Goal: Task Accomplishment & Management: Manage account settings

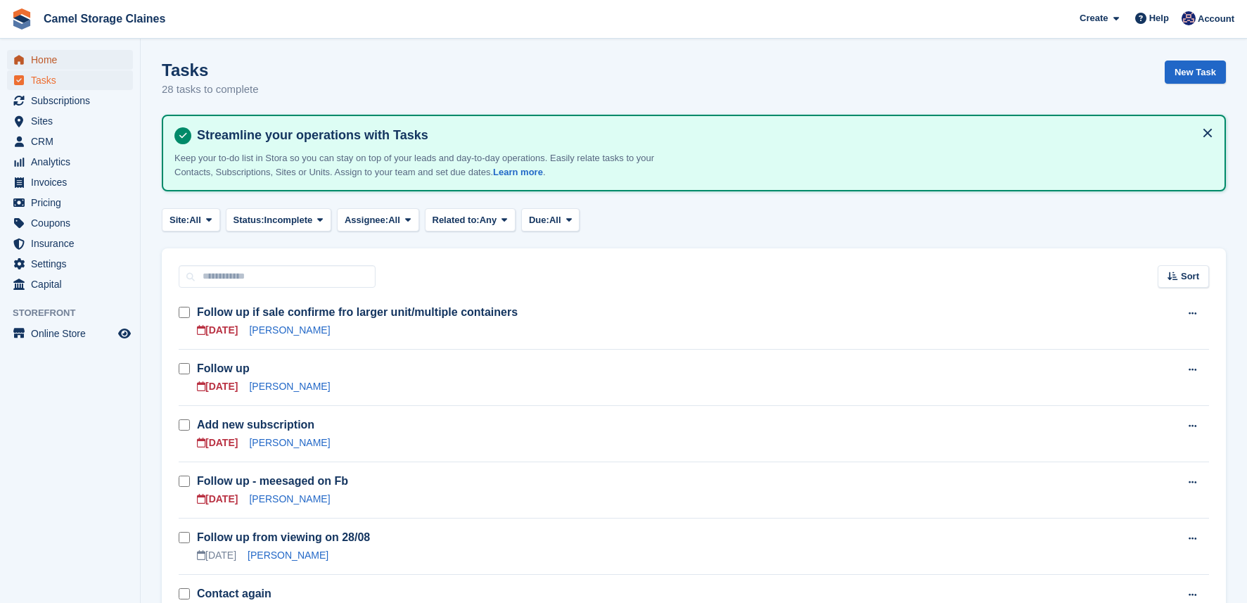
click at [53, 54] on span "Home" at bounding box center [73, 60] width 84 height 20
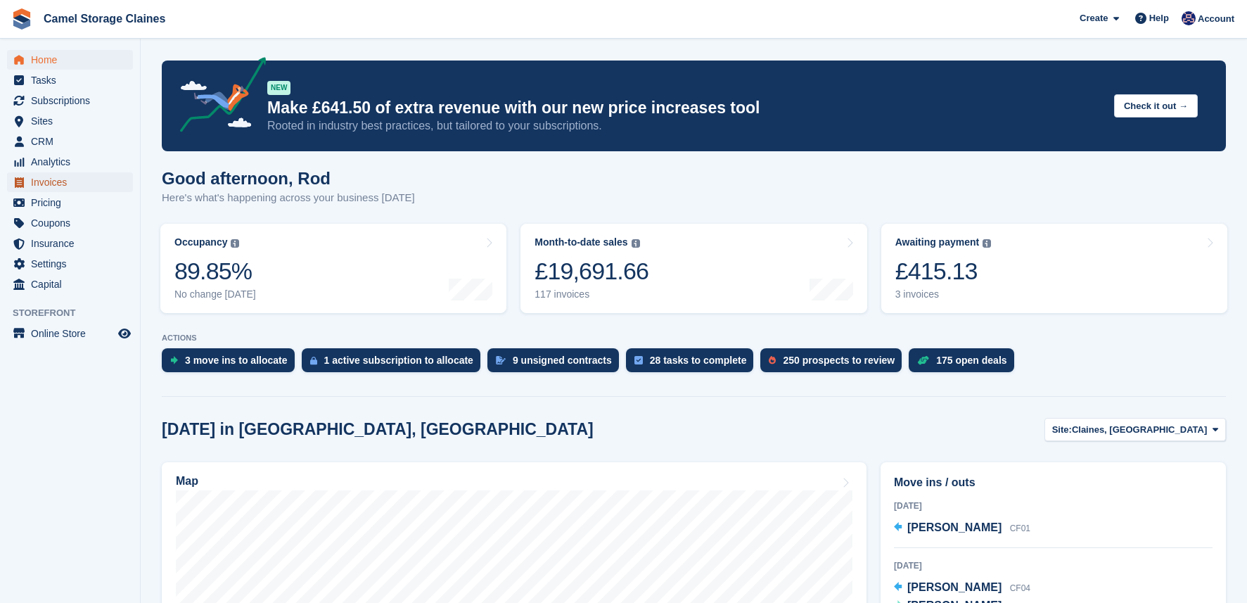
click at [68, 180] on span "Invoices" at bounding box center [73, 182] width 84 height 20
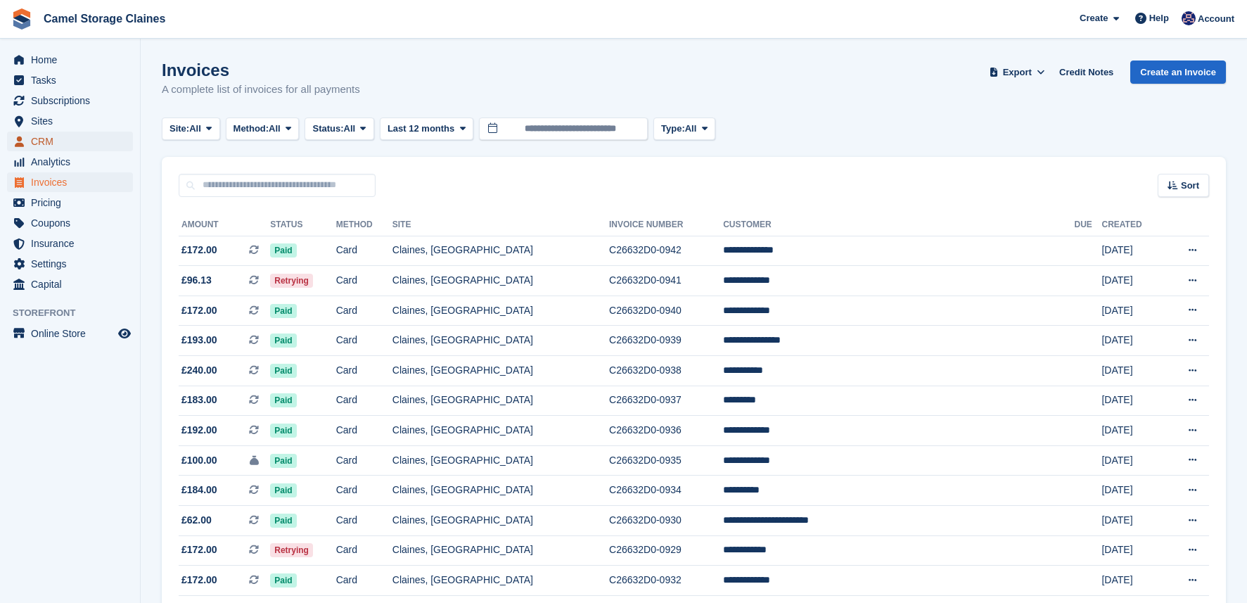
click at [72, 144] on span "CRM" at bounding box center [73, 142] width 84 height 20
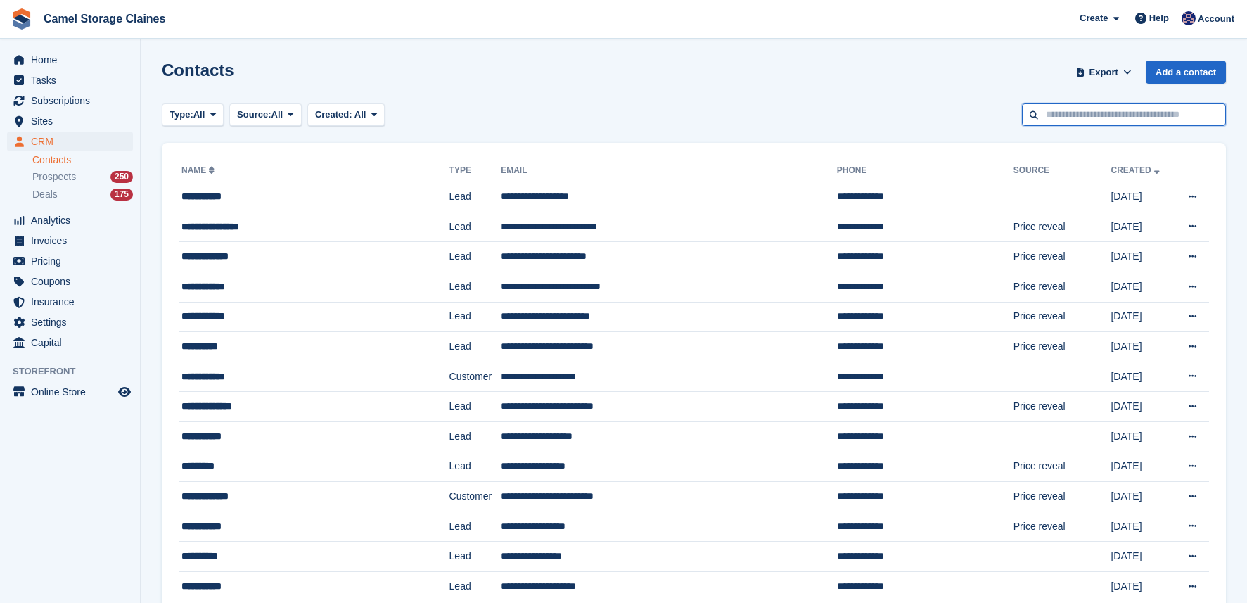
click at [1133, 116] on input "text" at bounding box center [1124, 114] width 204 height 23
type input "******"
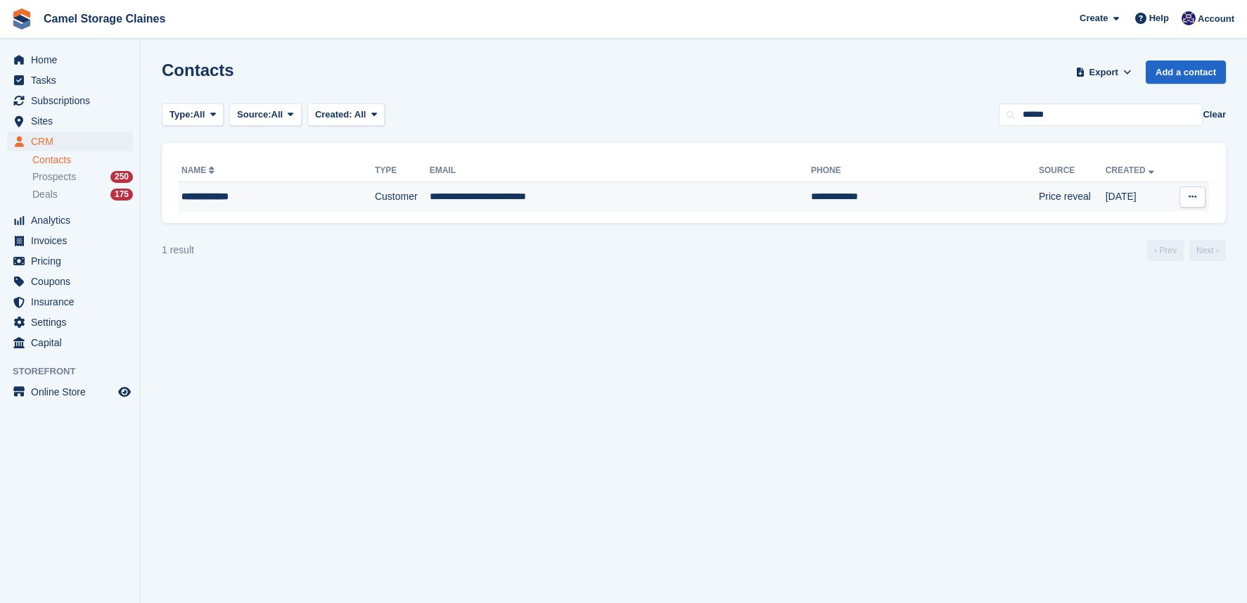
click at [839, 199] on td "**********" at bounding box center [925, 197] width 228 height 30
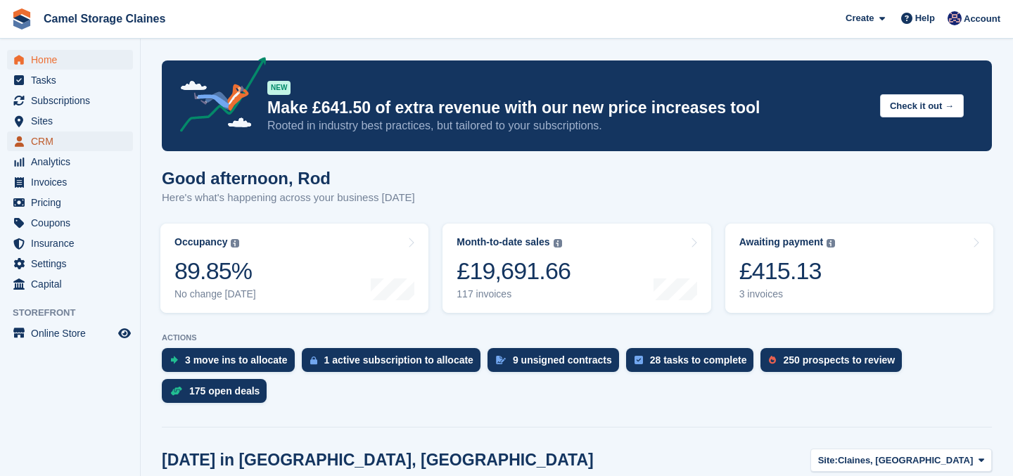
click at [80, 148] on span "CRM" at bounding box center [73, 142] width 84 height 20
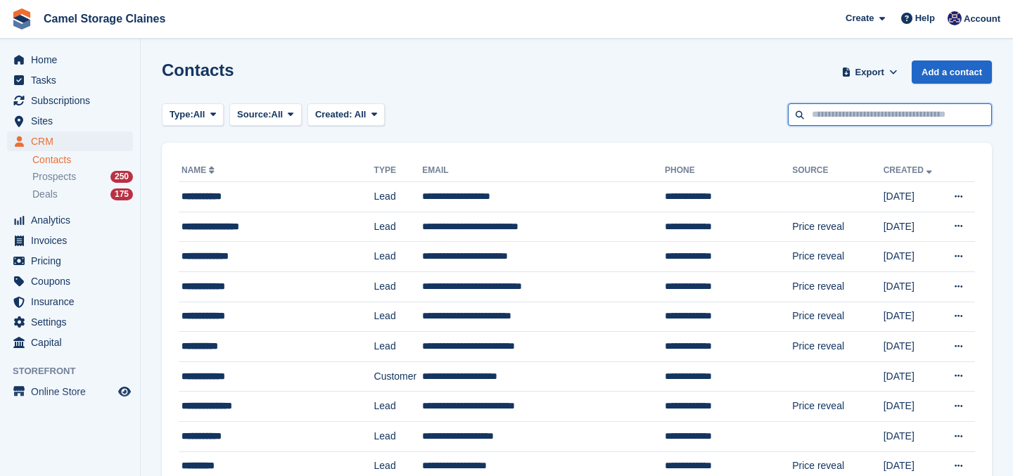
click at [877, 110] on input "text" at bounding box center [890, 114] width 204 height 23
type input "***"
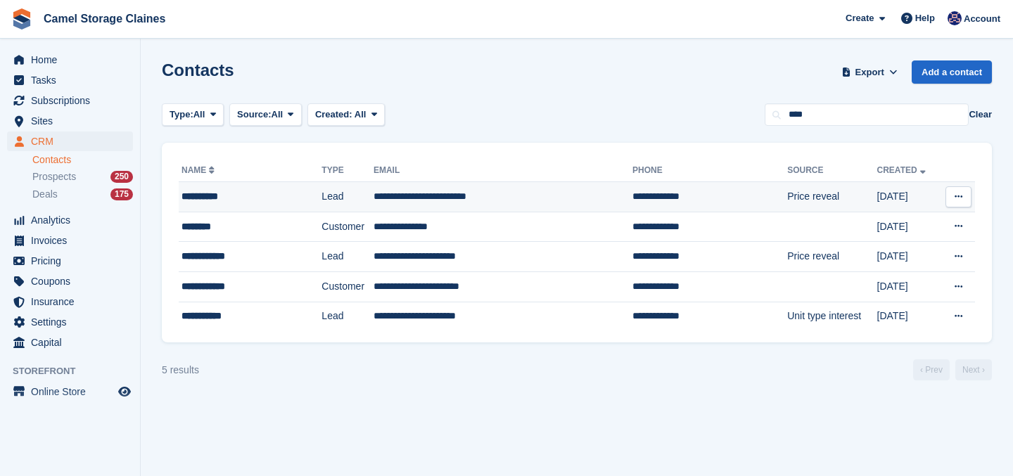
click at [322, 198] on td "Lead" at bounding box center [348, 197] width 52 height 30
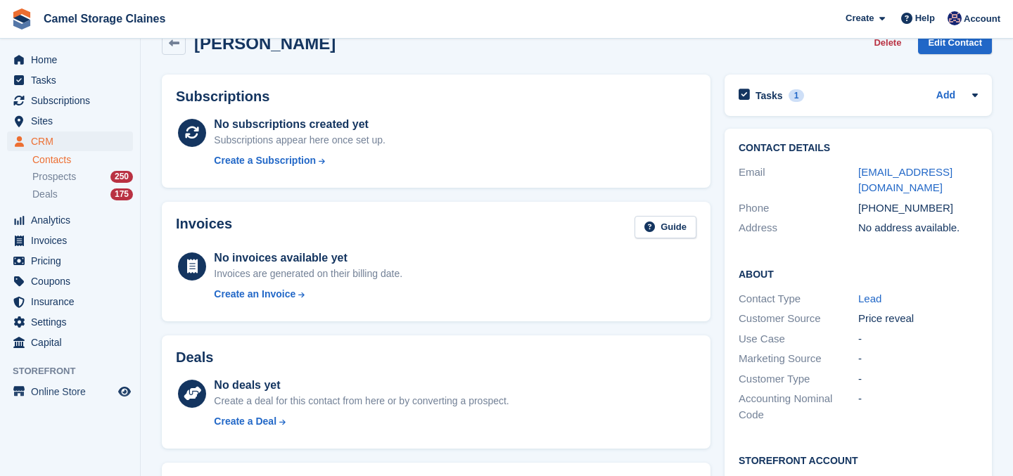
scroll to position [34, 0]
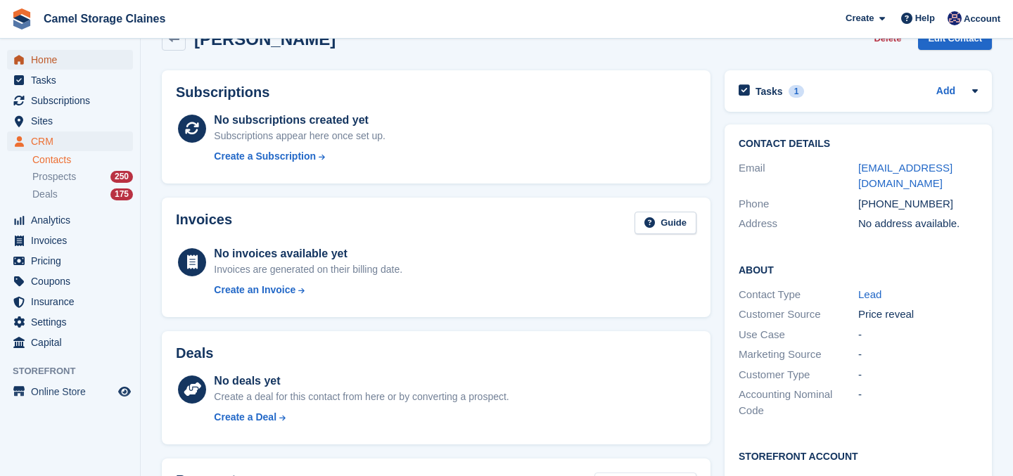
click at [28, 63] on link "Home" at bounding box center [70, 60] width 126 height 20
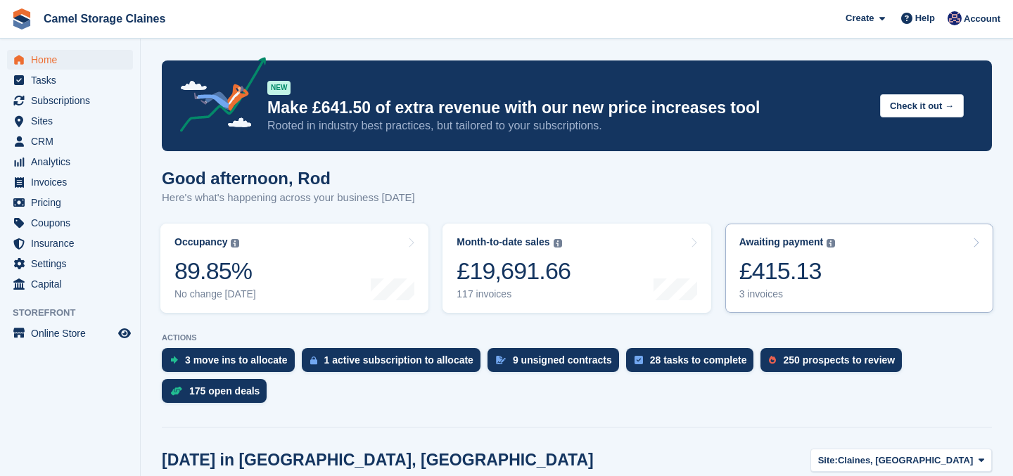
click at [770, 258] on div "£415.13" at bounding box center [787, 271] width 96 height 29
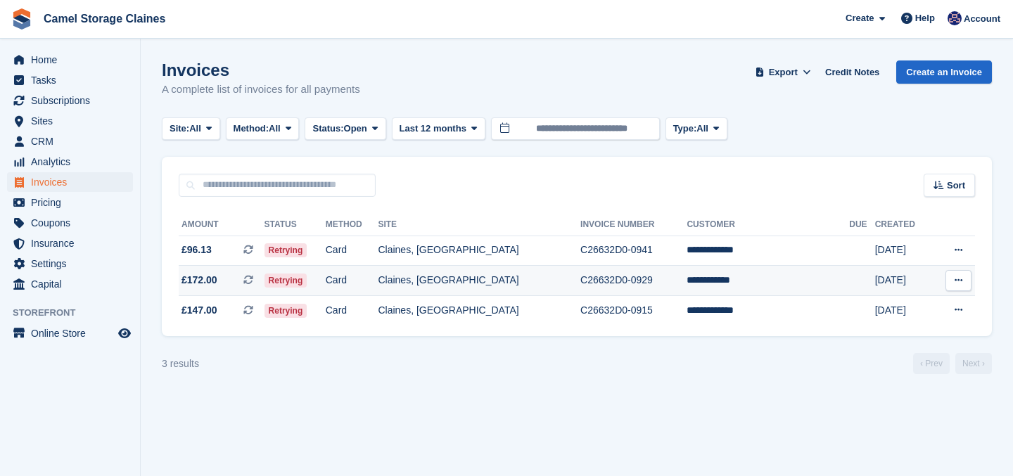
click at [514, 279] on td "Claines, [GEOGRAPHIC_DATA]" at bounding box center [479, 281] width 203 height 30
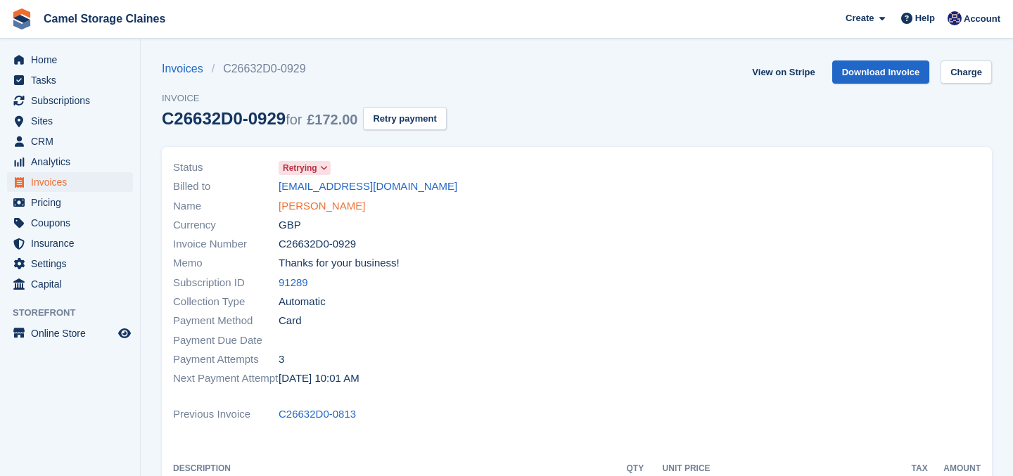
click at [289, 205] on link "Seif Mahmood" at bounding box center [322, 206] width 87 height 16
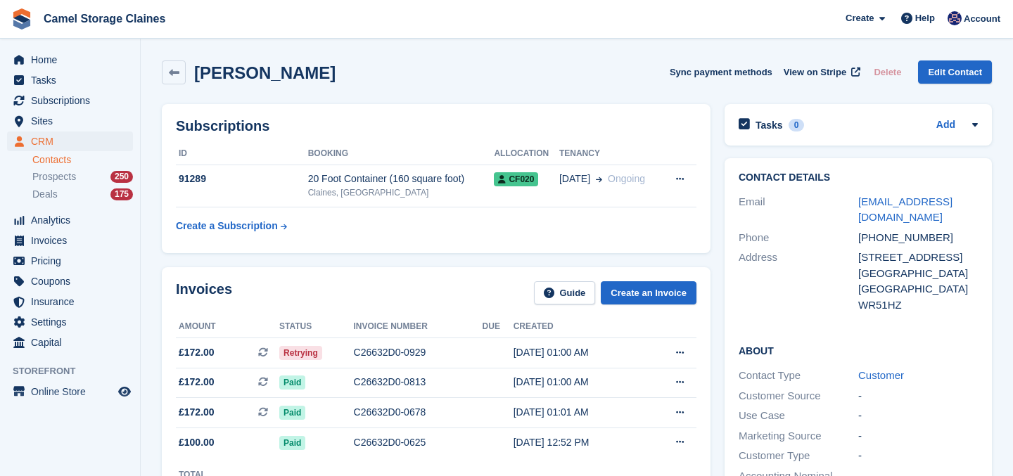
click at [894, 230] on div "+447828864555" at bounding box center [918, 238] width 120 height 16
click at [363, 353] on div "C26632D0-0929" at bounding box center [418, 352] width 129 height 15
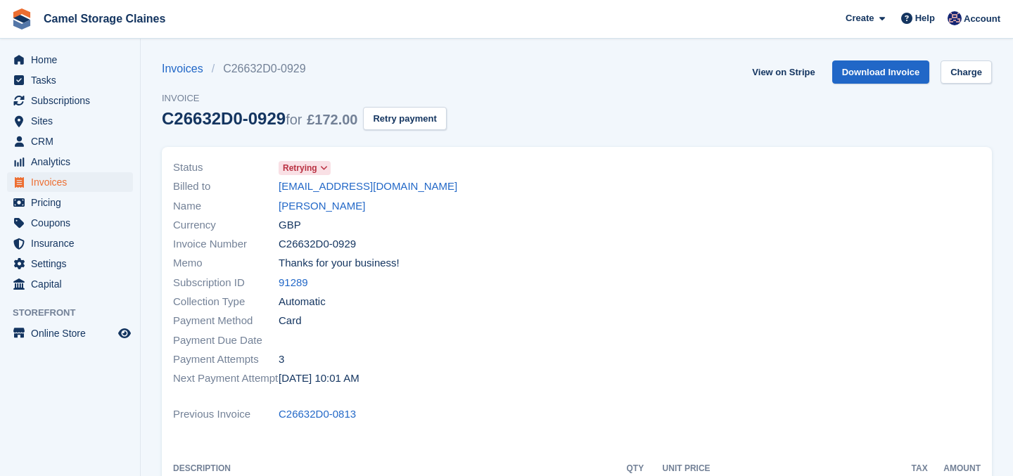
click at [219, 180] on span "Billed to" at bounding box center [226, 187] width 106 height 16
click at [84, 184] on span "Invoices" at bounding box center [73, 182] width 84 height 20
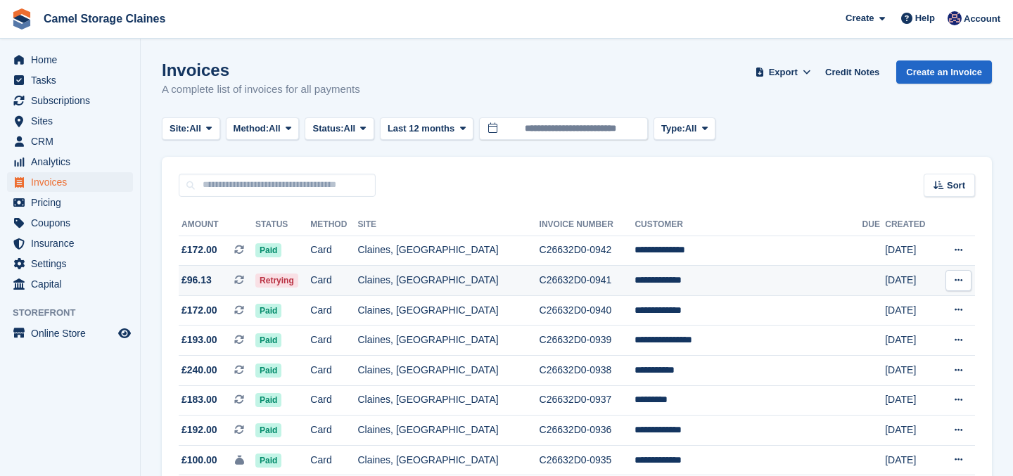
scroll to position [12, 0]
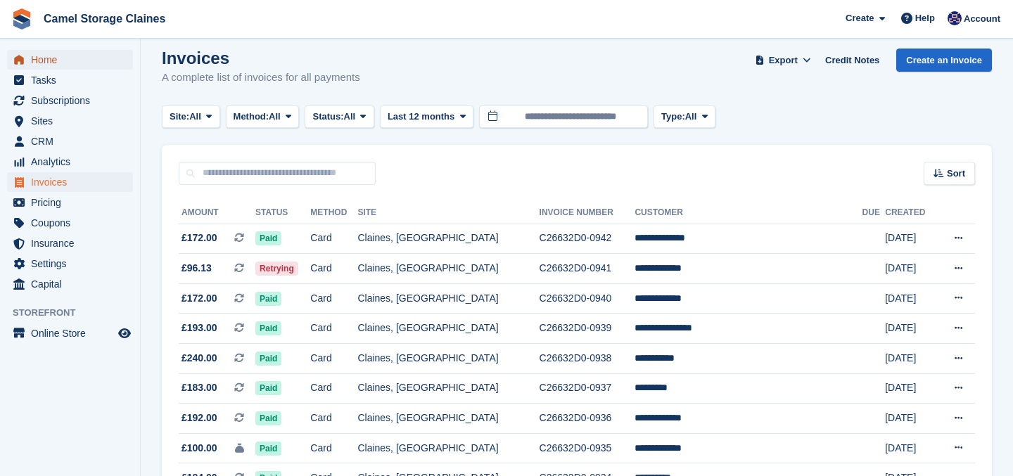
click at [75, 57] on span "Home" at bounding box center [73, 60] width 84 height 20
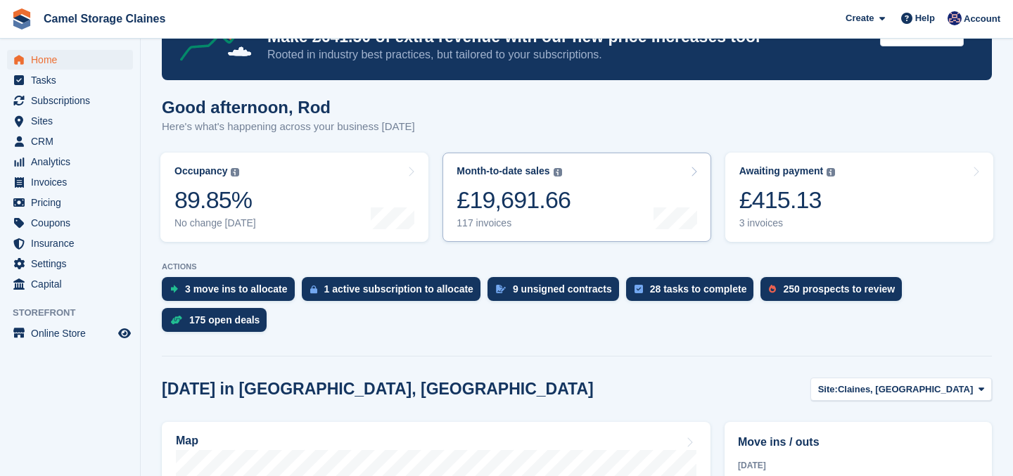
scroll to position [69, 0]
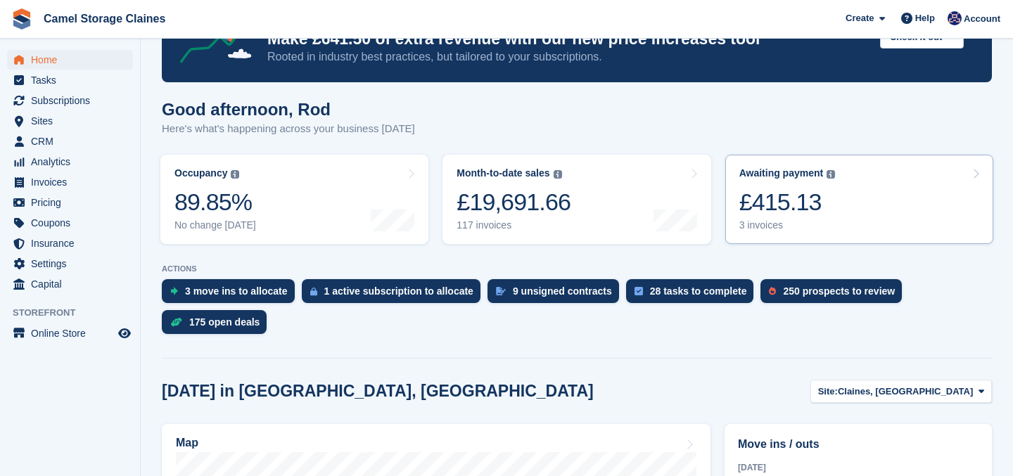
click at [839, 218] on link "Awaiting payment The total outstanding balance on all open invoices. £415.13 3 …" at bounding box center [859, 199] width 268 height 89
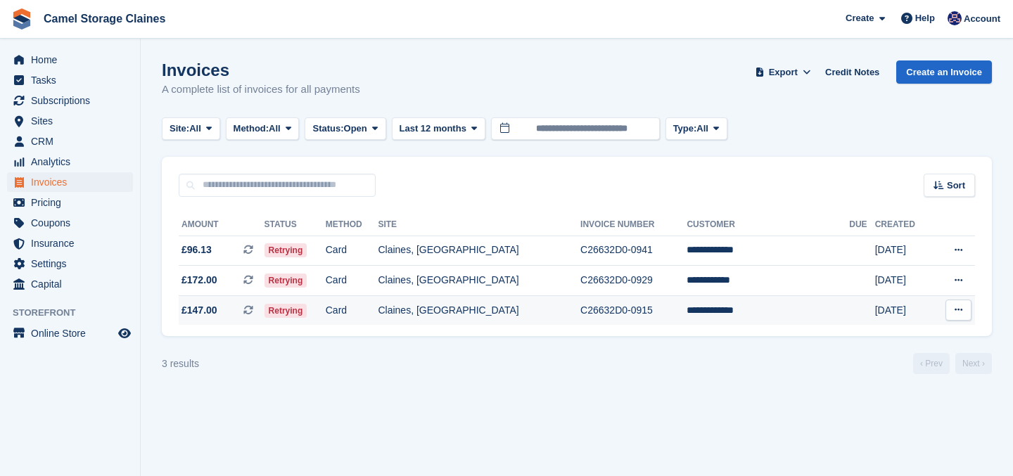
click at [606, 314] on td "C26632D0-0915" at bounding box center [633, 310] width 106 height 30
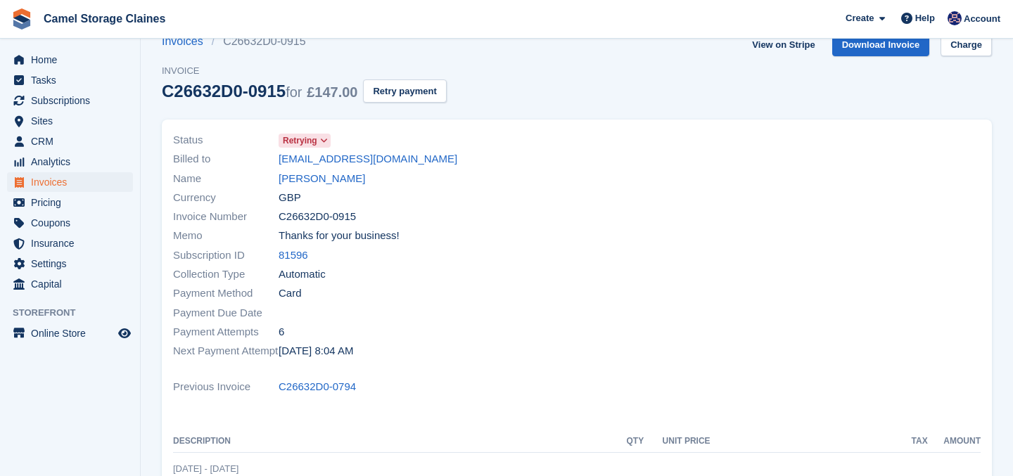
scroll to position [32, 0]
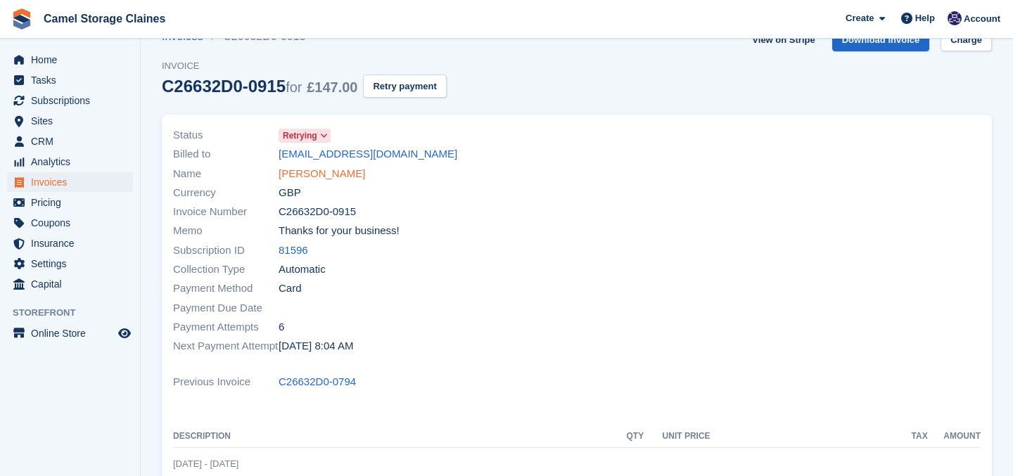
click at [313, 170] on link "[PERSON_NAME]" at bounding box center [322, 174] width 87 height 16
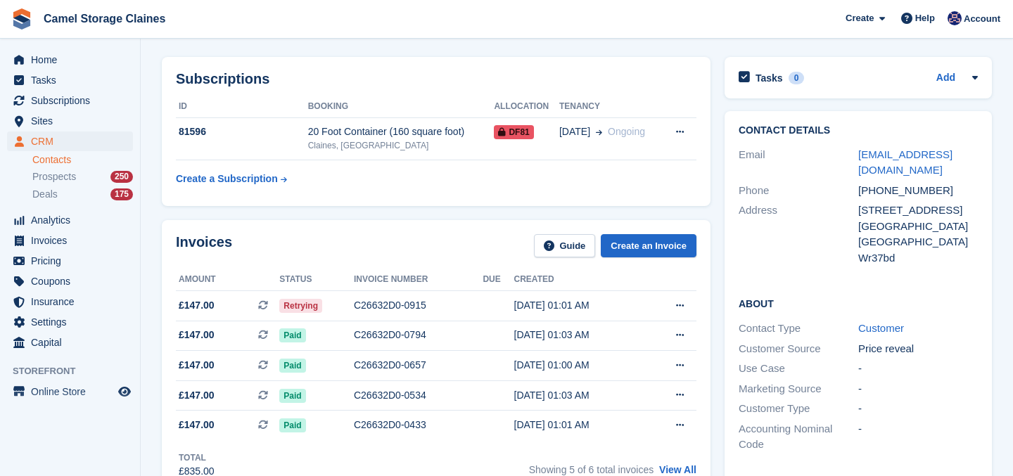
scroll to position [50, 0]
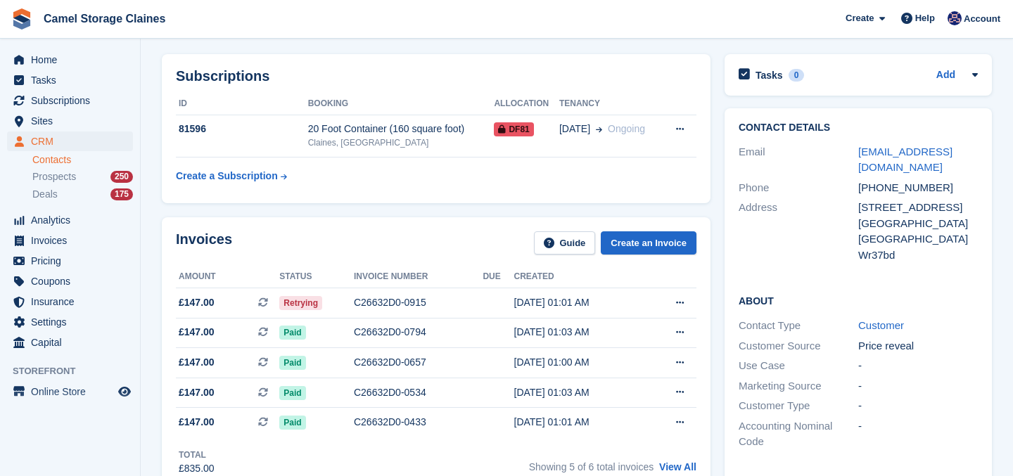
click at [476, 296] on div "C26632D0-0915" at bounding box center [418, 302] width 129 height 15
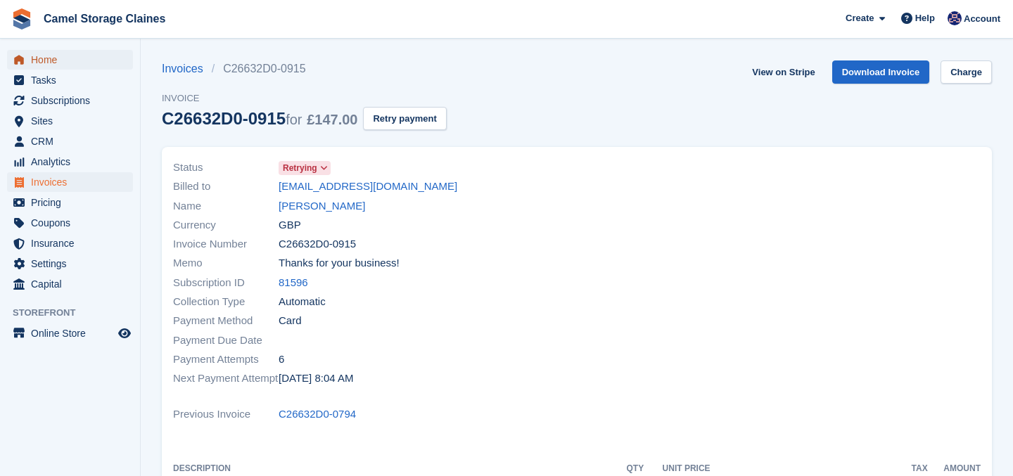
click at [57, 60] on span "Home" at bounding box center [73, 60] width 84 height 20
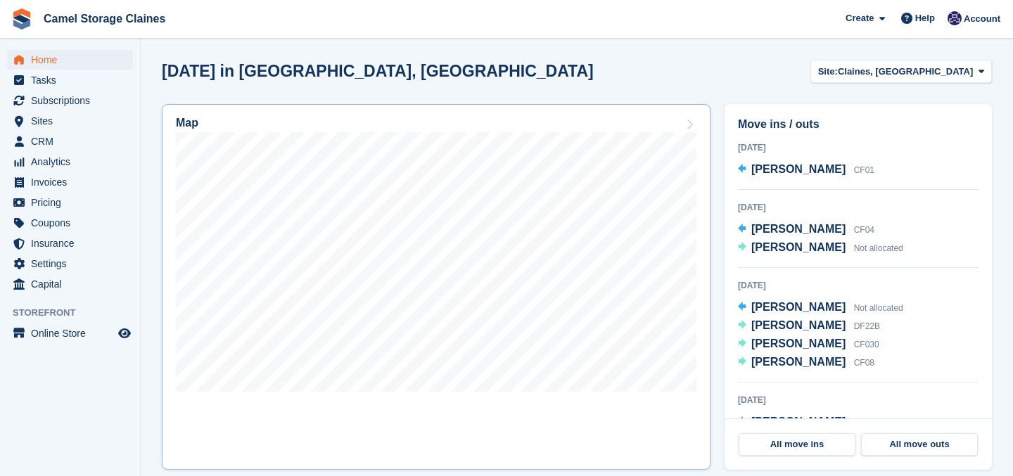
scroll to position [408, 0]
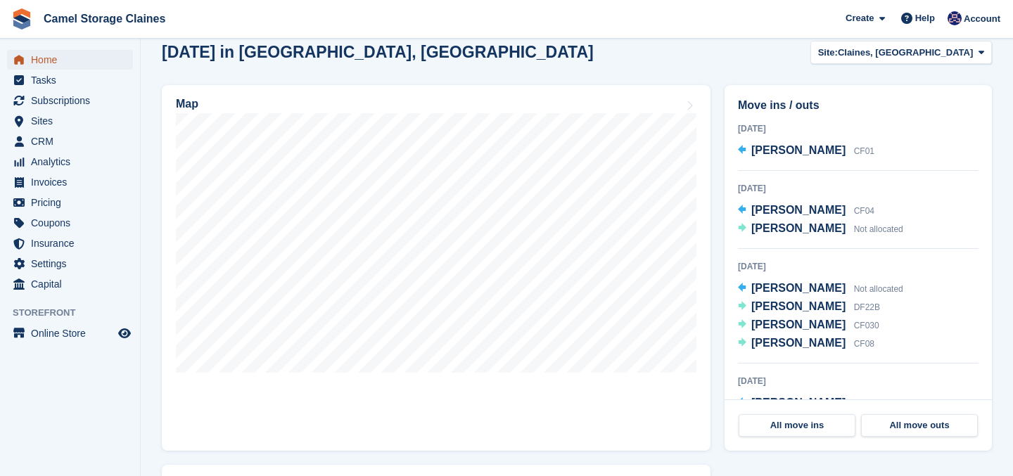
click at [32, 54] on span "Home" at bounding box center [73, 60] width 84 height 20
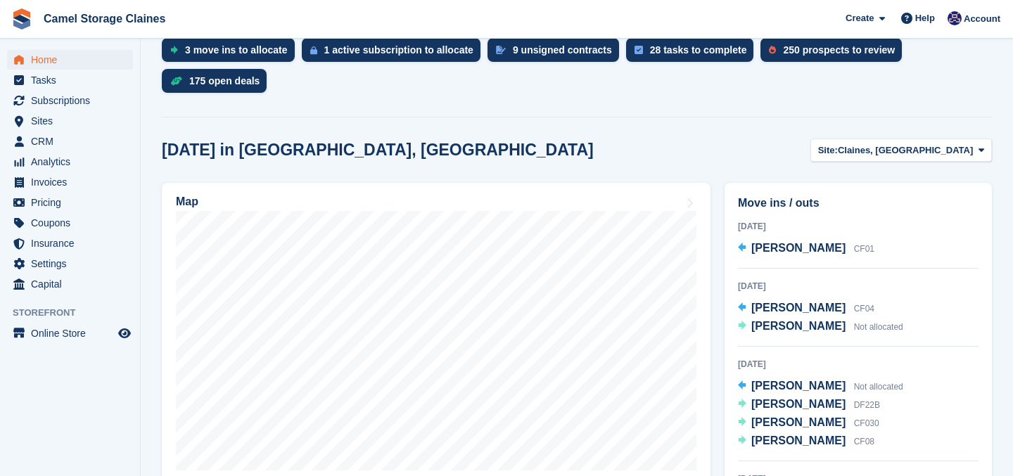
scroll to position [0, 0]
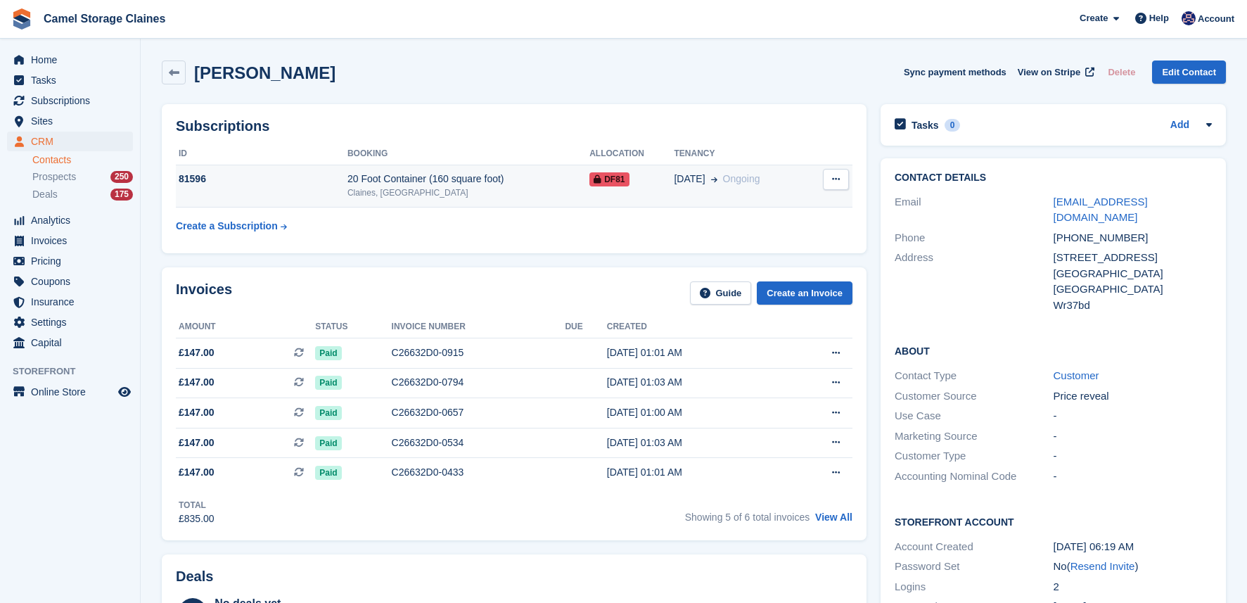
click at [834, 172] on button at bounding box center [836, 179] width 26 height 21
click at [523, 193] on div "Claines, [GEOGRAPHIC_DATA]" at bounding box center [469, 192] width 242 height 13
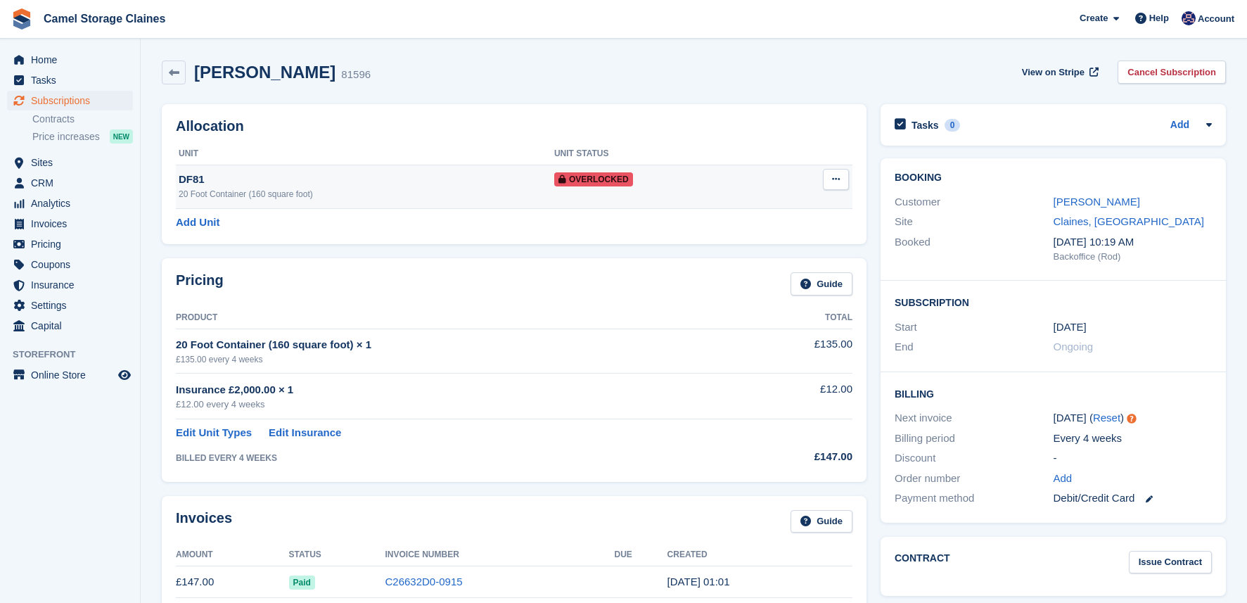
click at [849, 177] on td "Remove Overlock" at bounding box center [812, 187] width 82 height 44
click at [832, 178] on icon at bounding box center [836, 178] width 8 height 9
click at [812, 202] on p "Remove Overlock" at bounding box center [781, 207] width 122 height 18
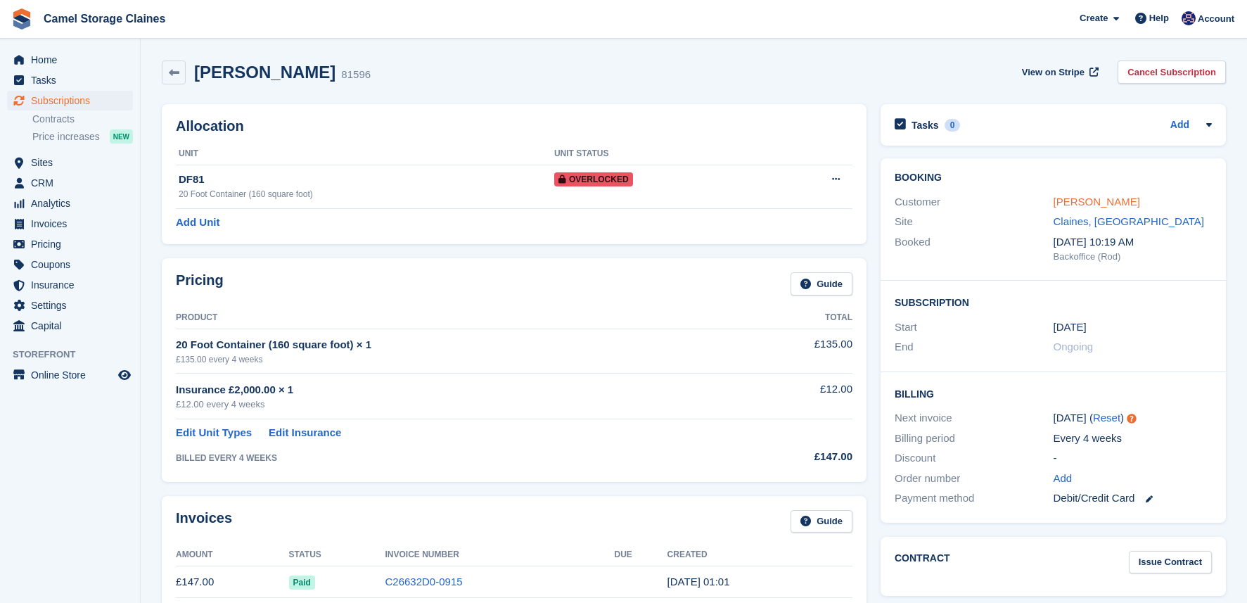
click at [1062, 198] on link "Daniel Hanley" at bounding box center [1097, 202] width 87 height 12
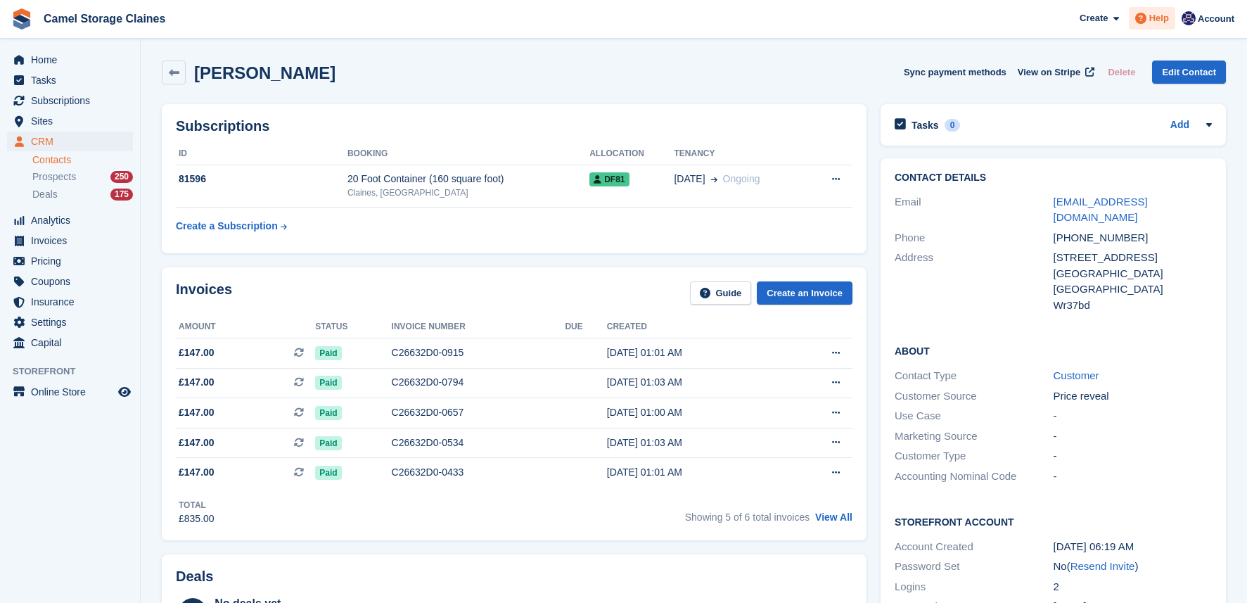
click at [1157, 24] on span "Help" at bounding box center [1160, 18] width 20 height 14
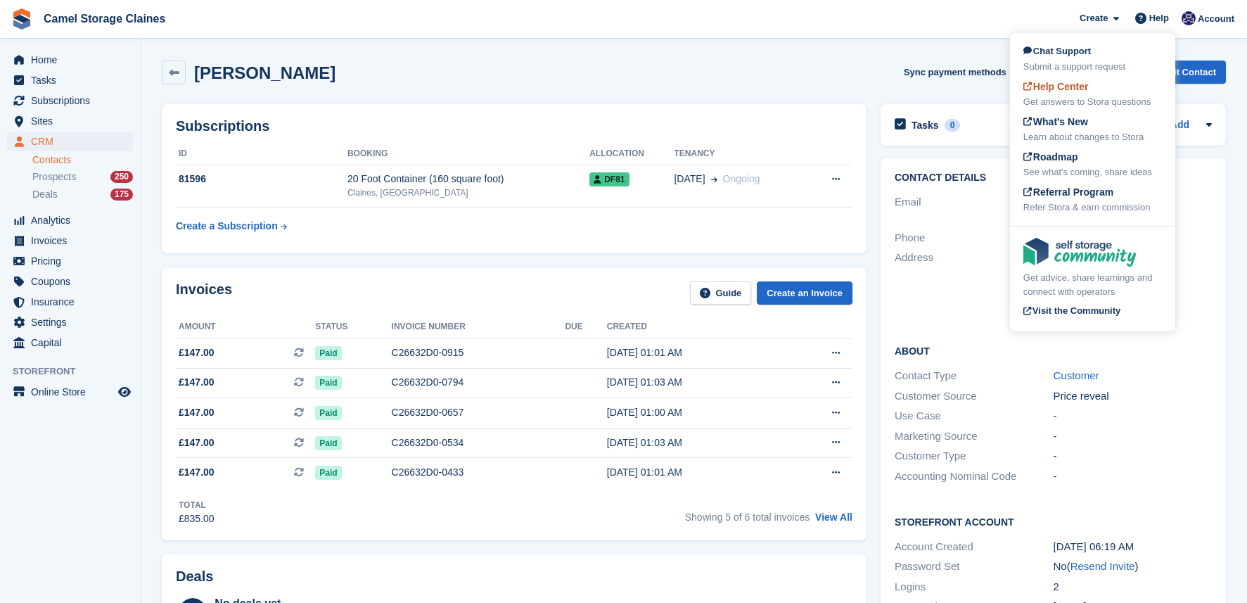
click at [1065, 91] on span "Help Center" at bounding box center [1056, 86] width 65 height 11
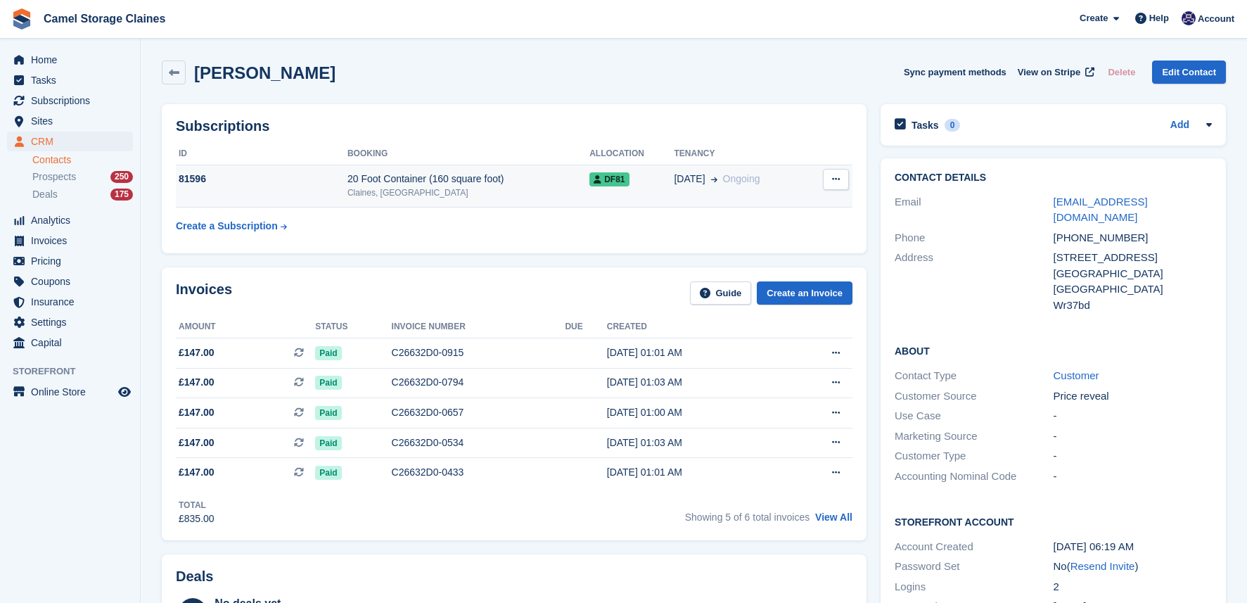
click at [272, 182] on div "81596" at bounding box center [262, 179] width 172 height 15
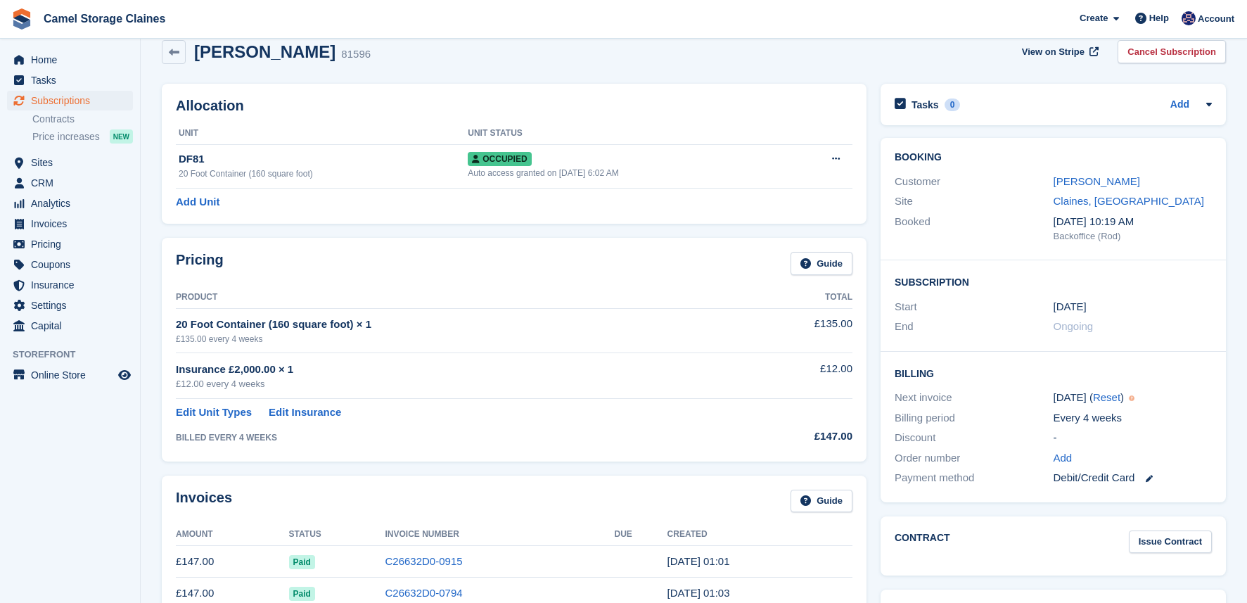
scroll to position [23, 0]
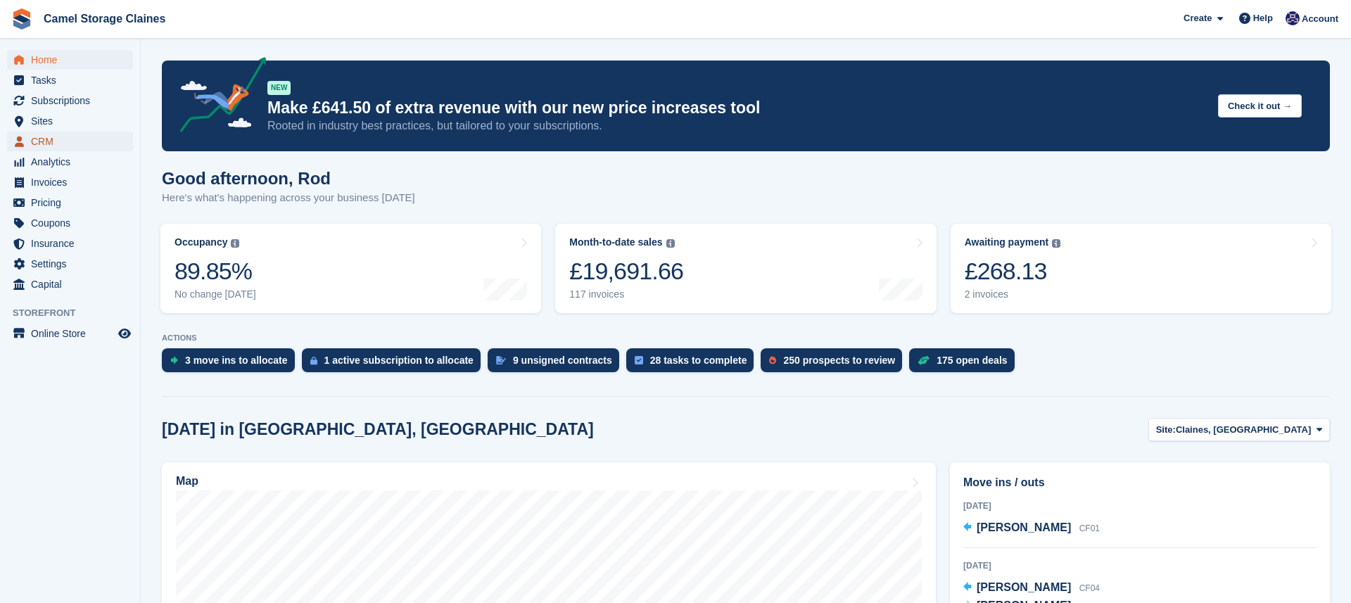
click at [60, 140] on span "CRM" at bounding box center [73, 142] width 84 height 20
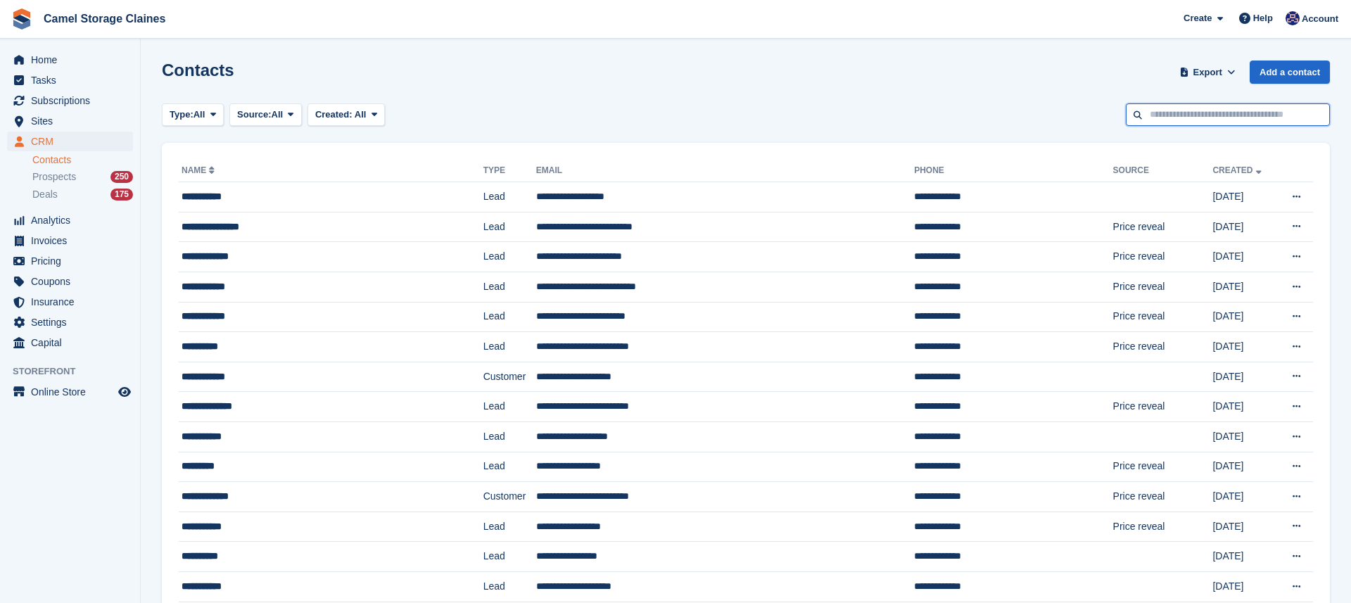
click at [1177, 121] on input "text" at bounding box center [1228, 114] width 204 height 23
type input "******"
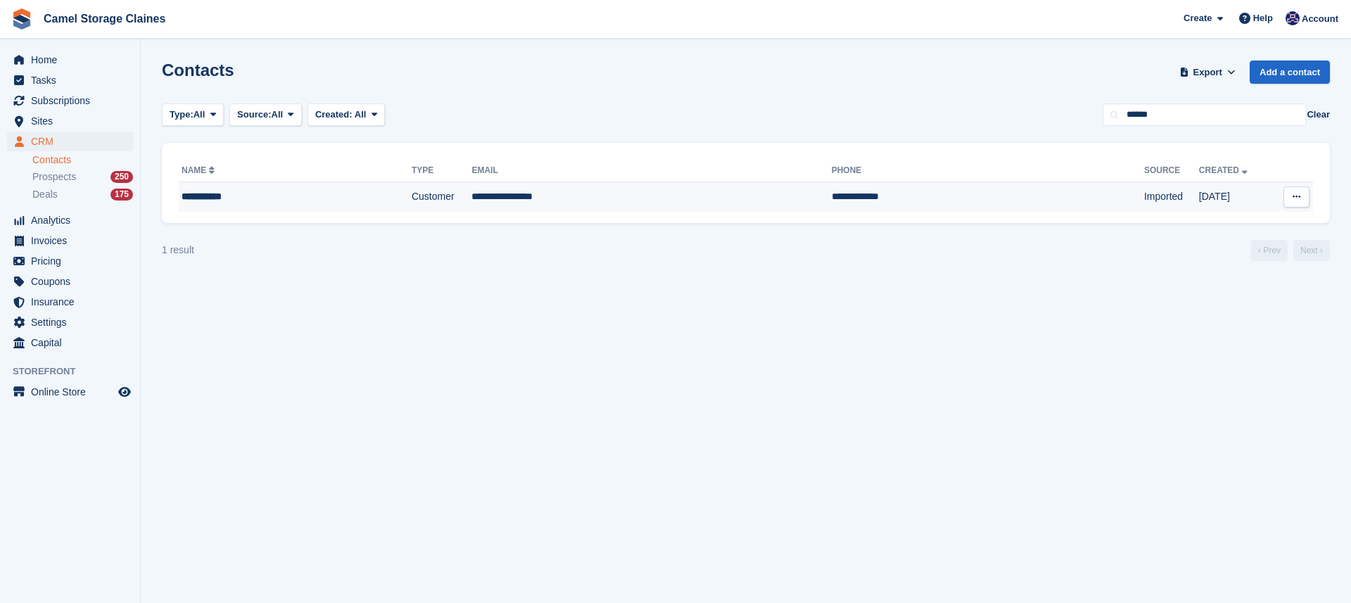
click at [482, 201] on td "**********" at bounding box center [651, 197] width 360 height 30
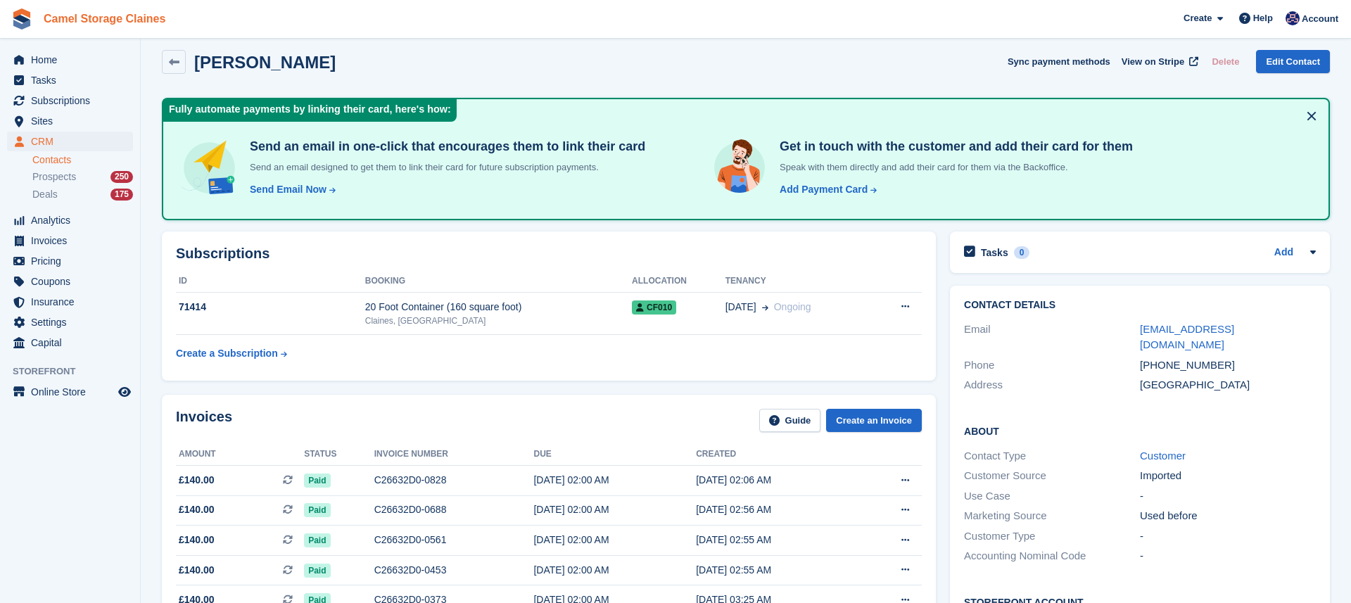
scroll to position [9, 0]
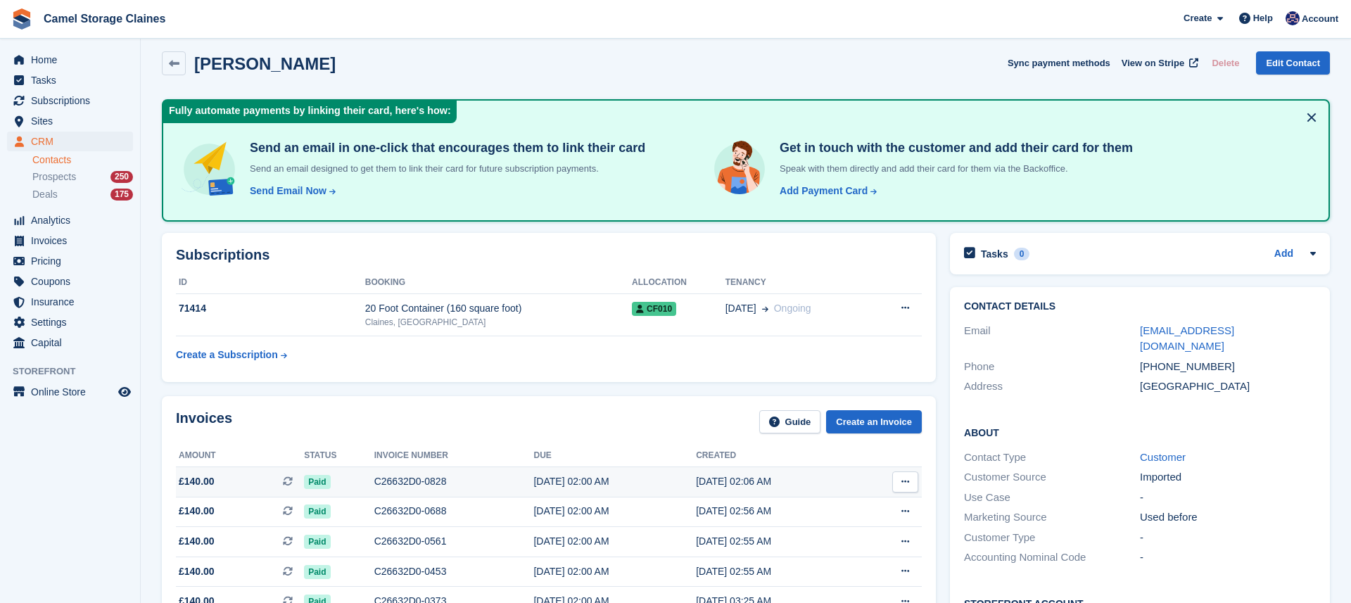
click at [908, 480] on icon at bounding box center [905, 481] width 8 height 9
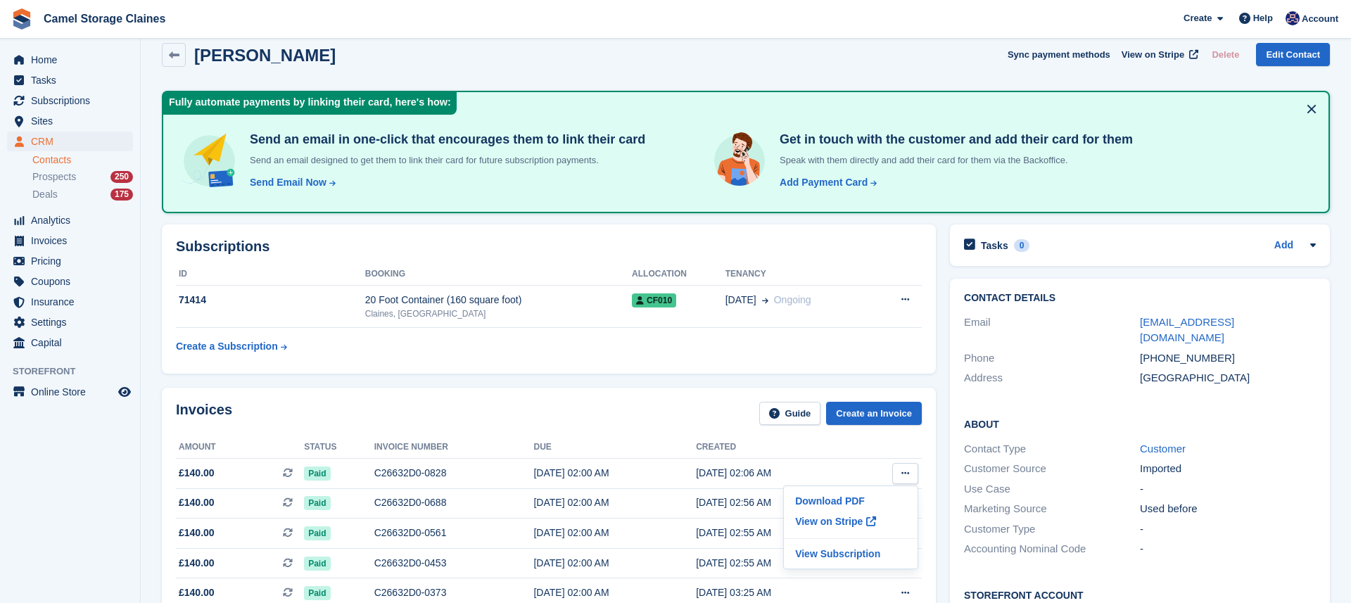
scroll to position [0, 0]
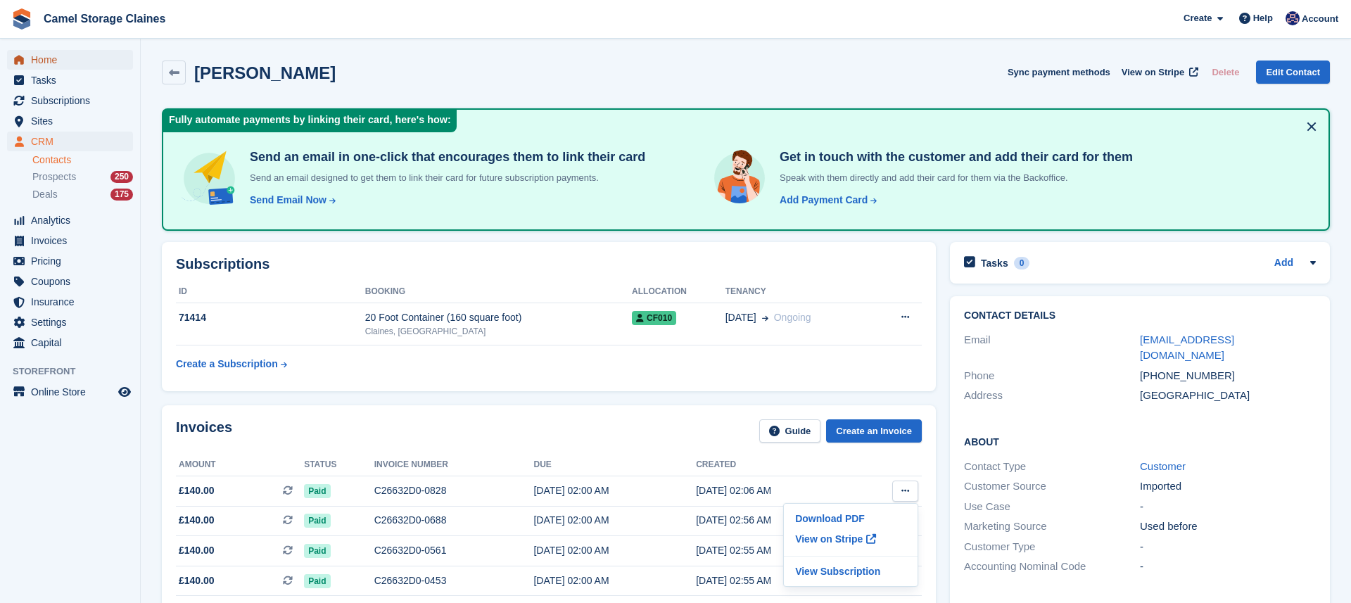
click at [37, 56] on span "Home" at bounding box center [73, 60] width 84 height 20
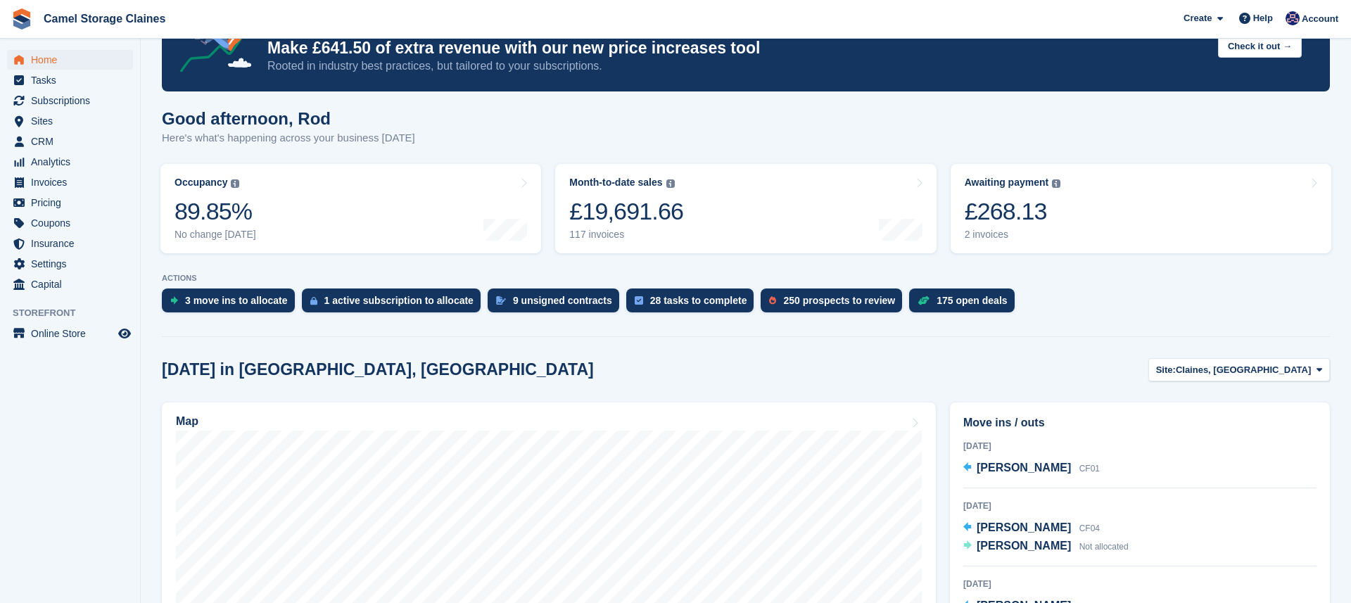
scroll to position [59, 0]
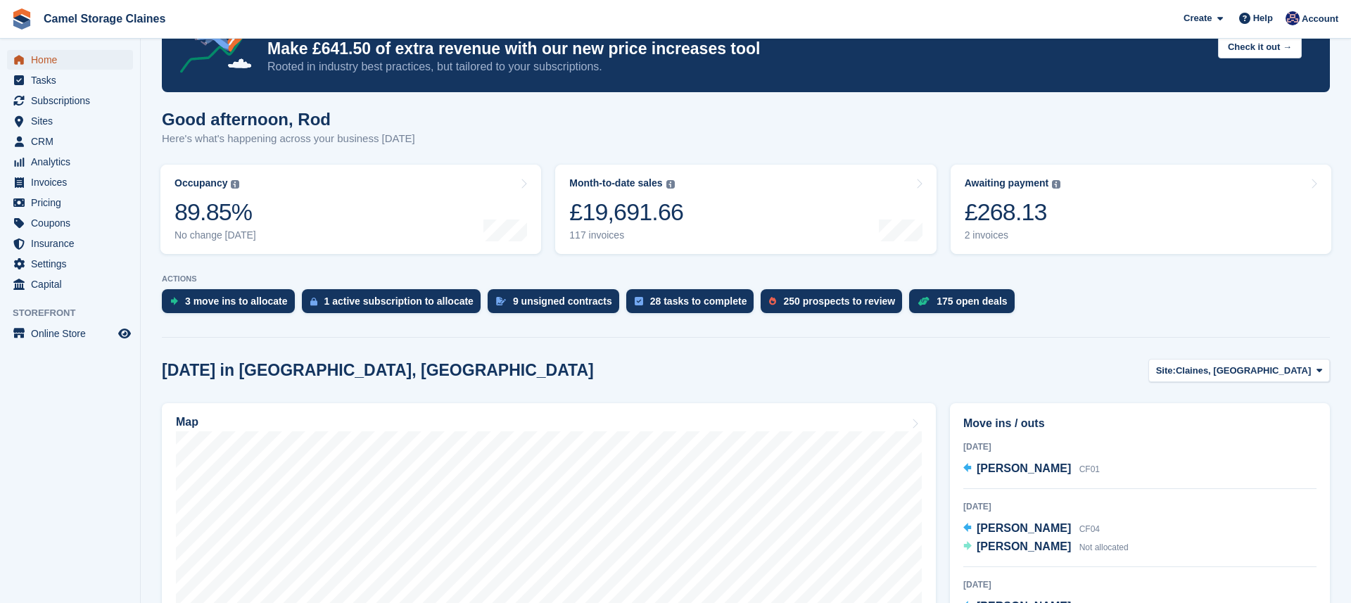
click at [46, 65] on span "Home" at bounding box center [73, 60] width 84 height 20
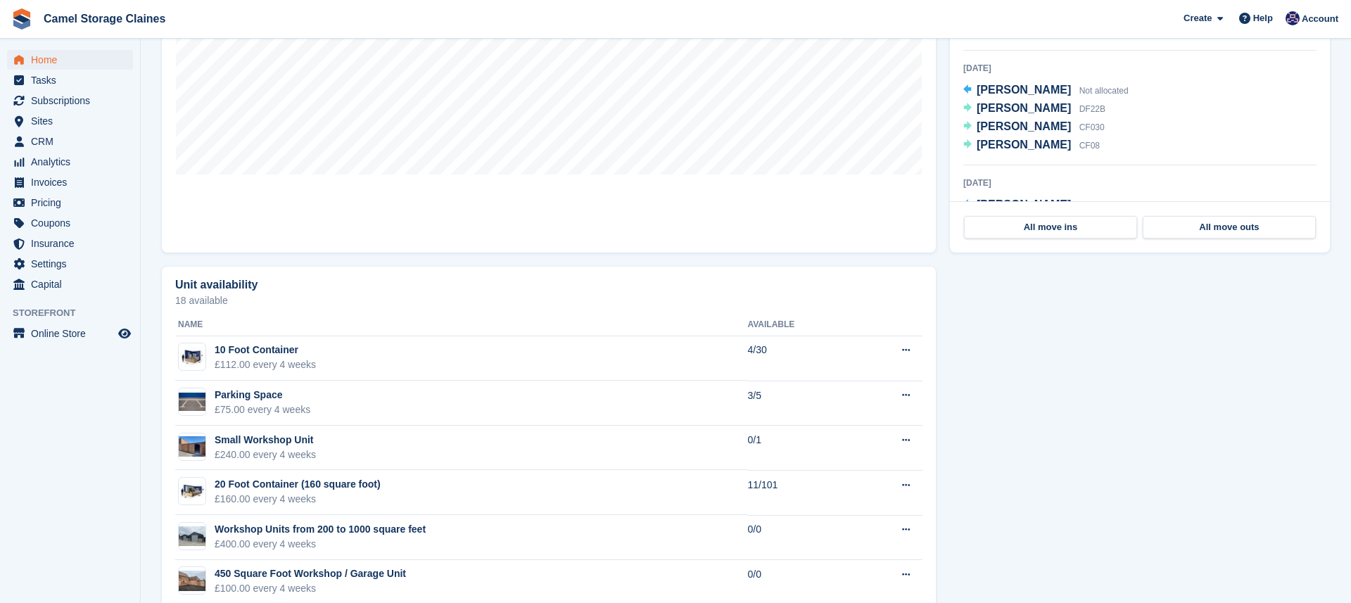
scroll to position [581, 0]
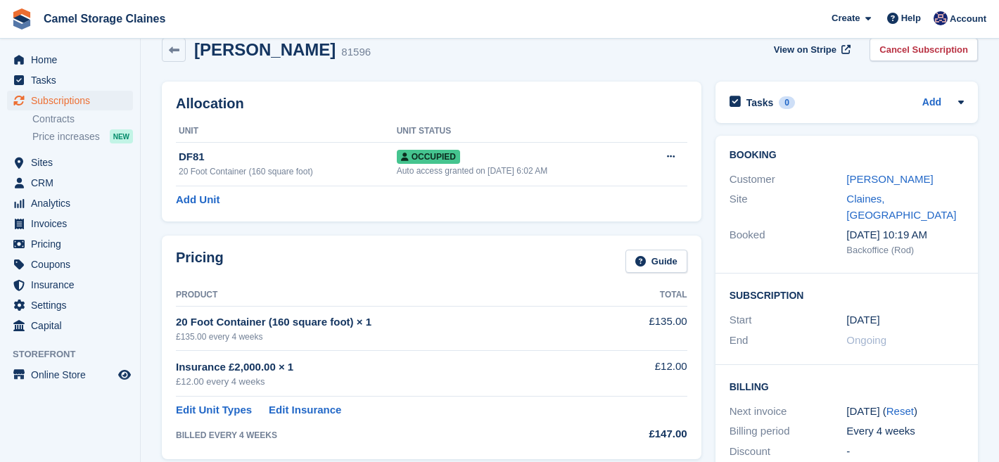
scroll to position [23, 0]
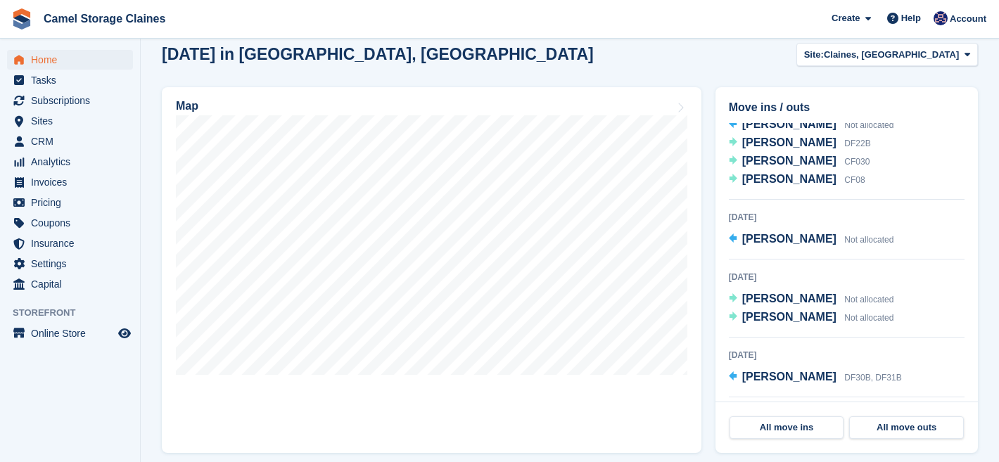
scroll to position [167, 0]
click at [770, 312] on span "Mark price" at bounding box center [789, 316] width 94 height 12
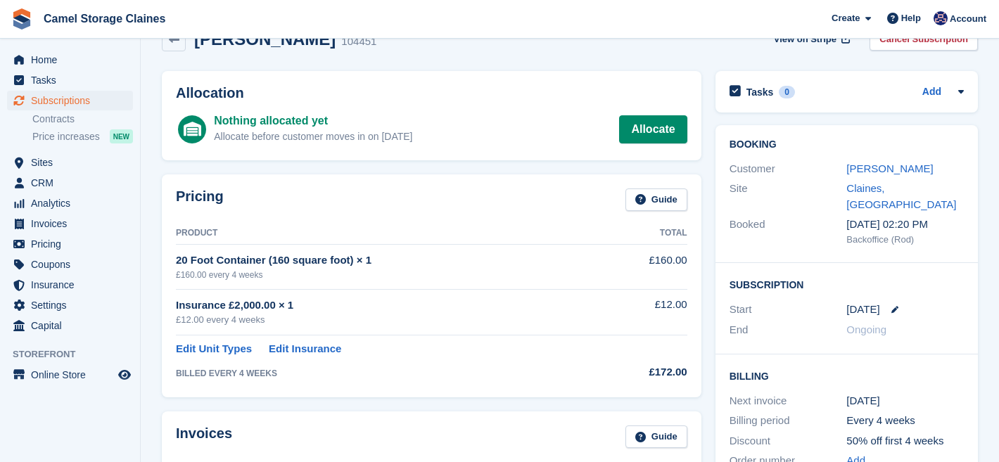
scroll to position [36, 0]
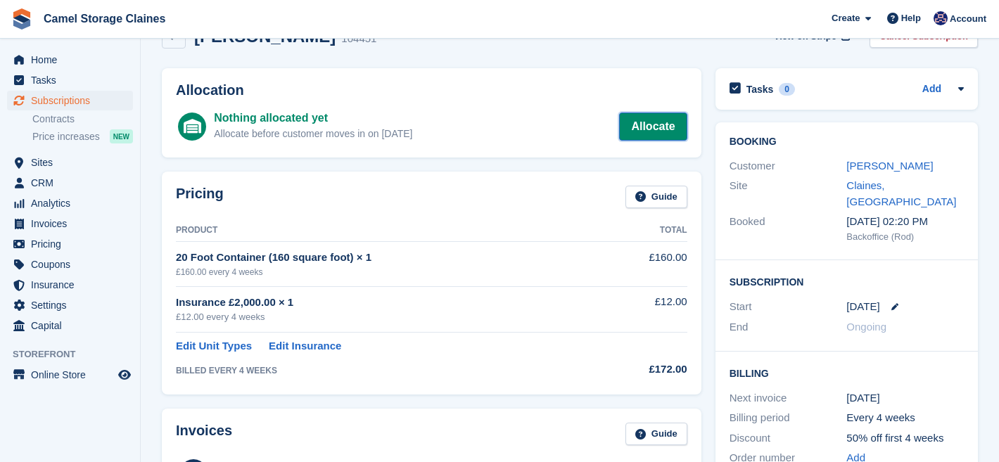
click at [647, 116] on link "Allocate" at bounding box center [653, 127] width 68 height 28
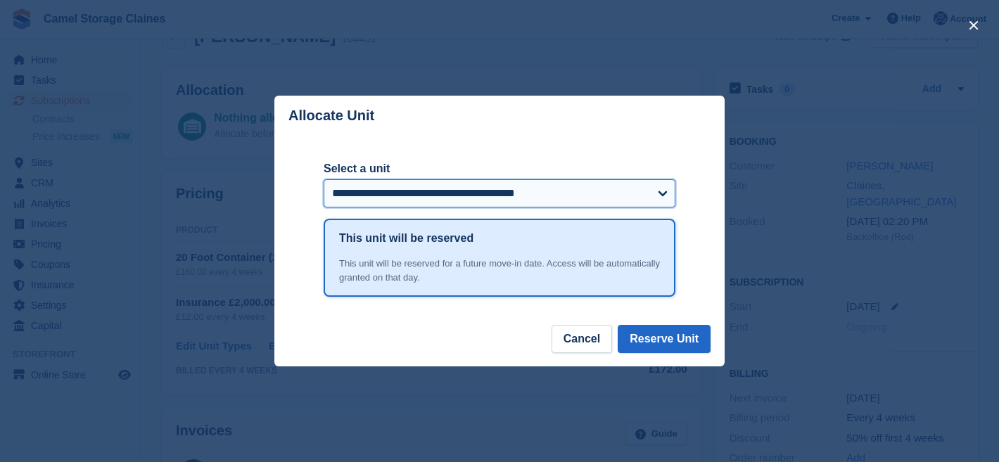
click at [405, 185] on select "**********" at bounding box center [500, 193] width 352 height 28
select select "******"
click at [324, 179] on select "**********" at bounding box center [500, 193] width 352 height 28
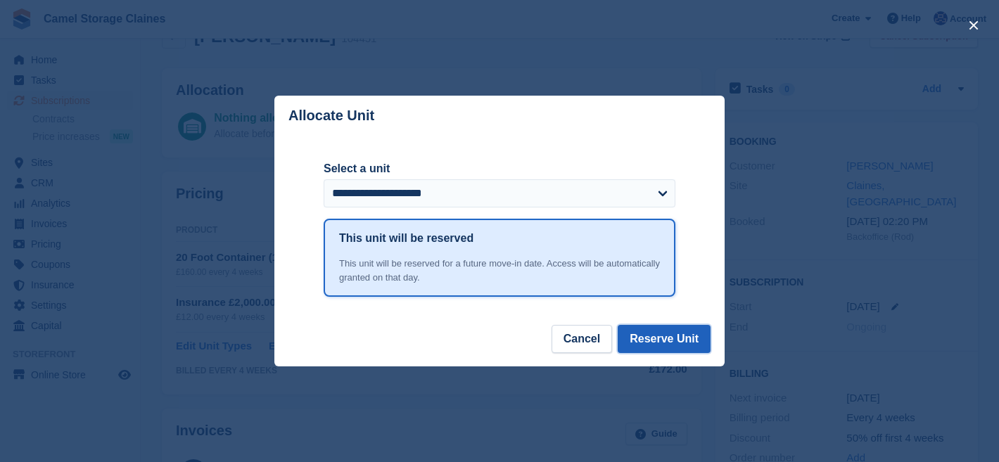
click at [681, 342] on button "Reserve Unit" at bounding box center [664, 339] width 93 height 28
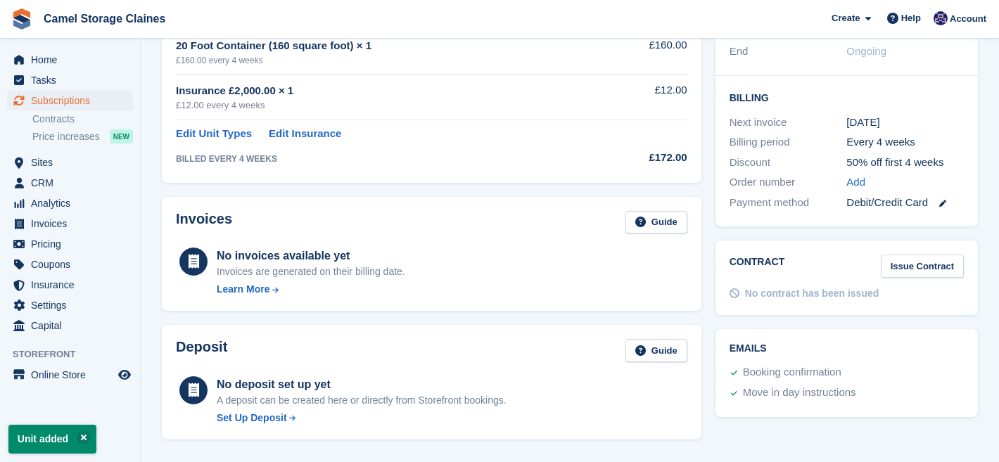
scroll to position [312, 0]
click at [272, 419] on div "Set Up Deposit" at bounding box center [252, 417] width 70 height 15
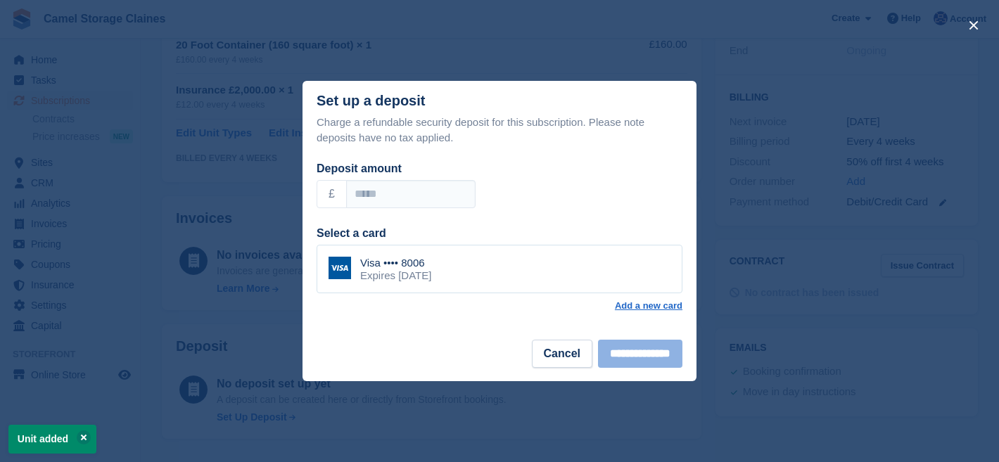
click at [430, 267] on div "Visa •••• 8006" at bounding box center [395, 263] width 71 height 13
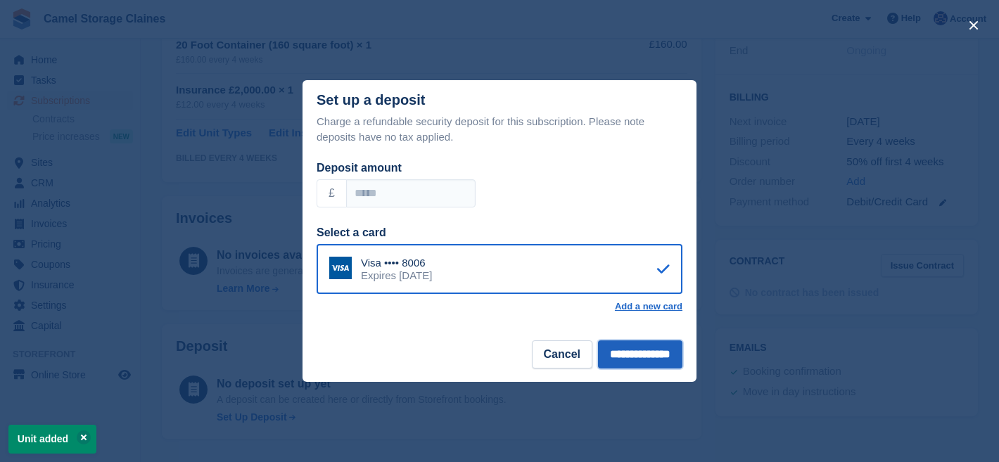
click at [623, 359] on input "**********" at bounding box center [640, 355] width 84 height 28
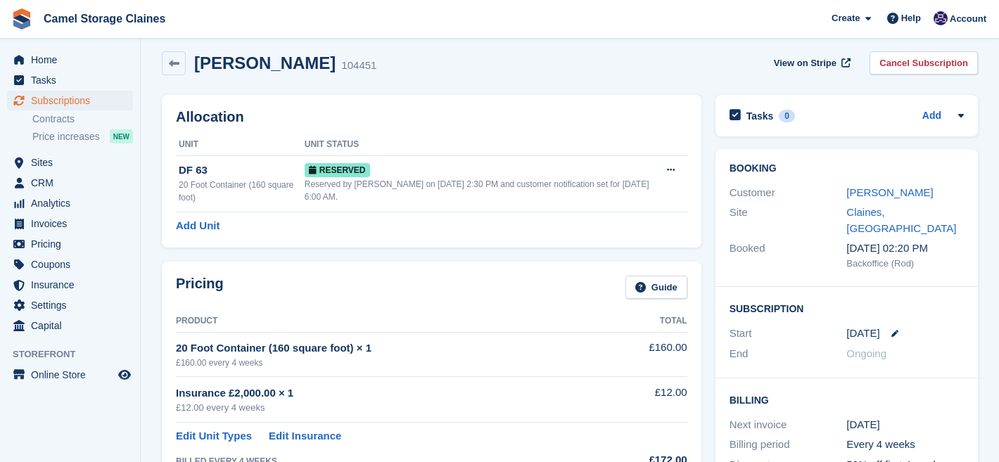
scroll to position [0, 0]
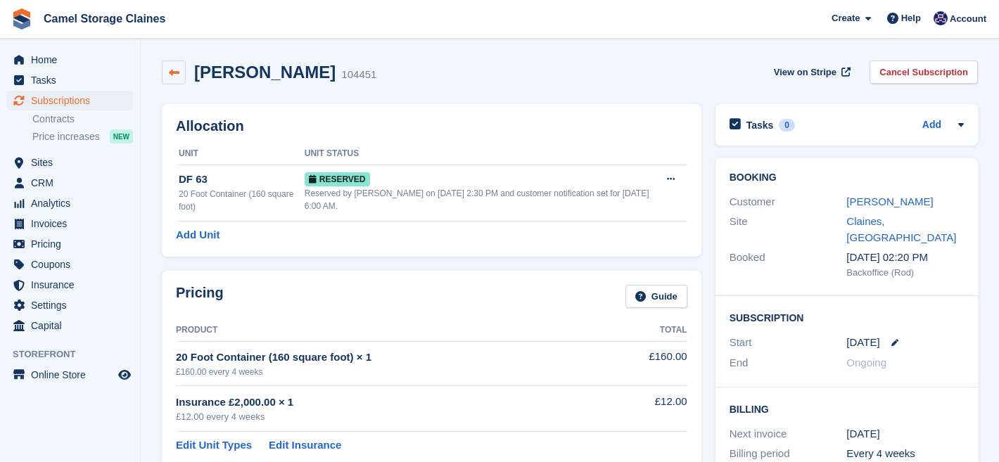
click at [163, 77] on link at bounding box center [174, 73] width 24 height 24
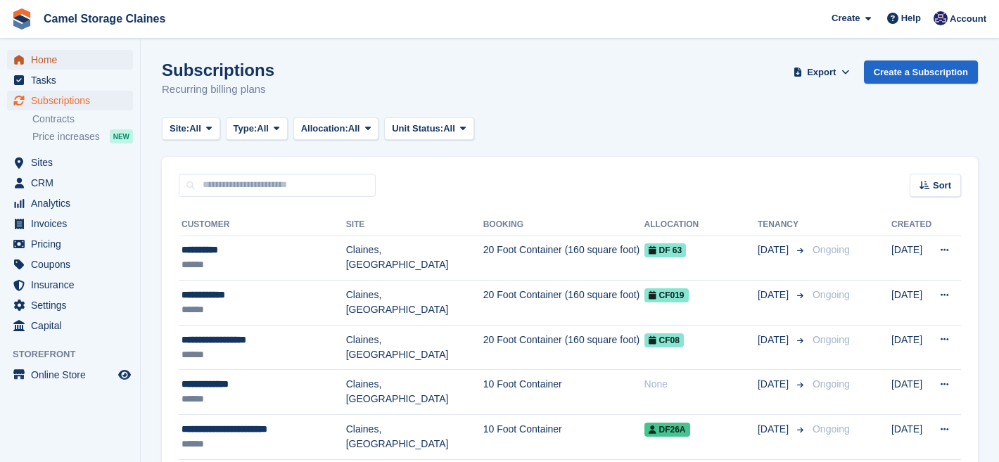
click at [94, 59] on span "Home" at bounding box center [73, 60] width 84 height 20
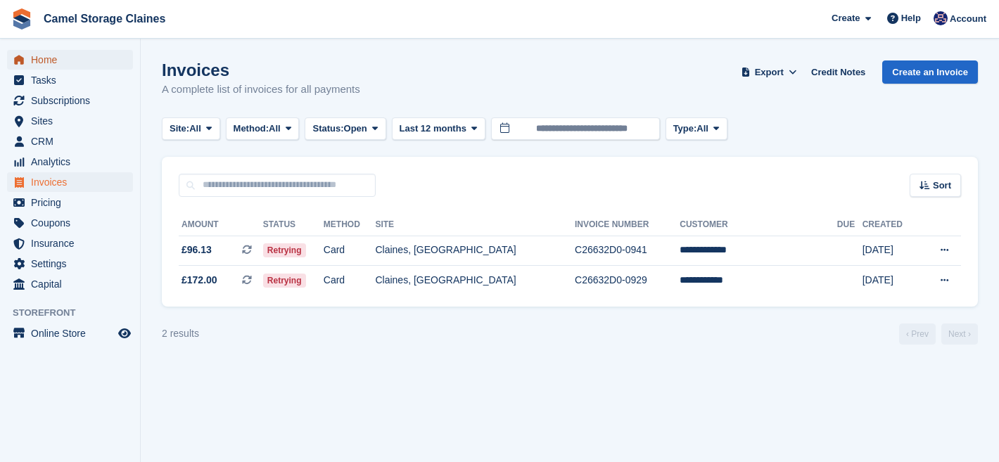
click at [72, 58] on span "Home" at bounding box center [73, 60] width 84 height 20
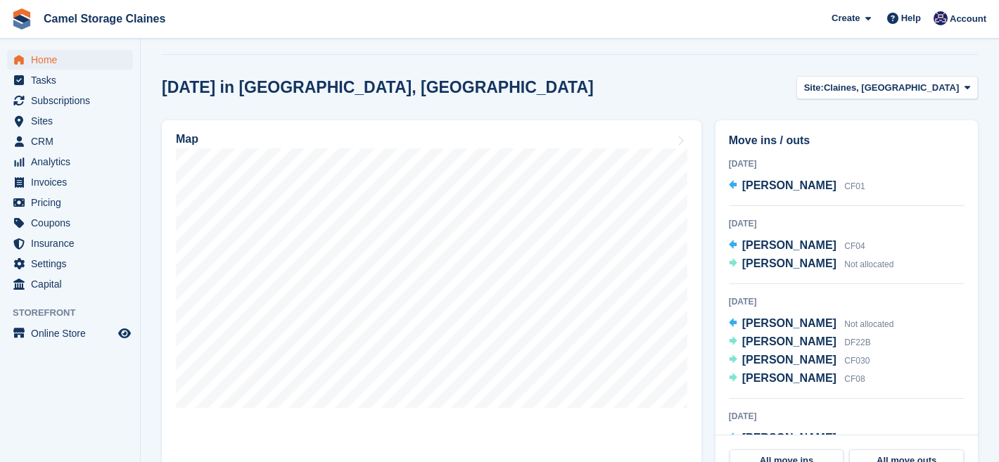
scroll to position [393, 0]
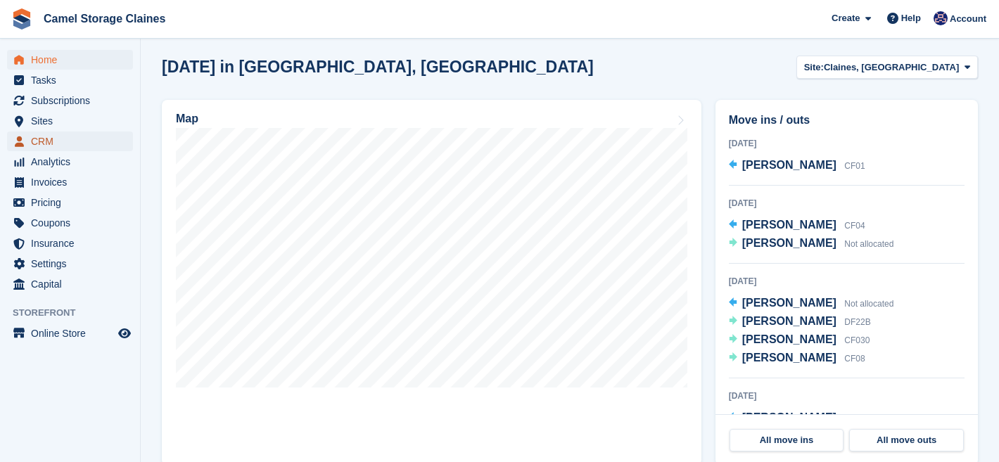
click at [88, 142] on span "CRM" at bounding box center [73, 142] width 84 height 20
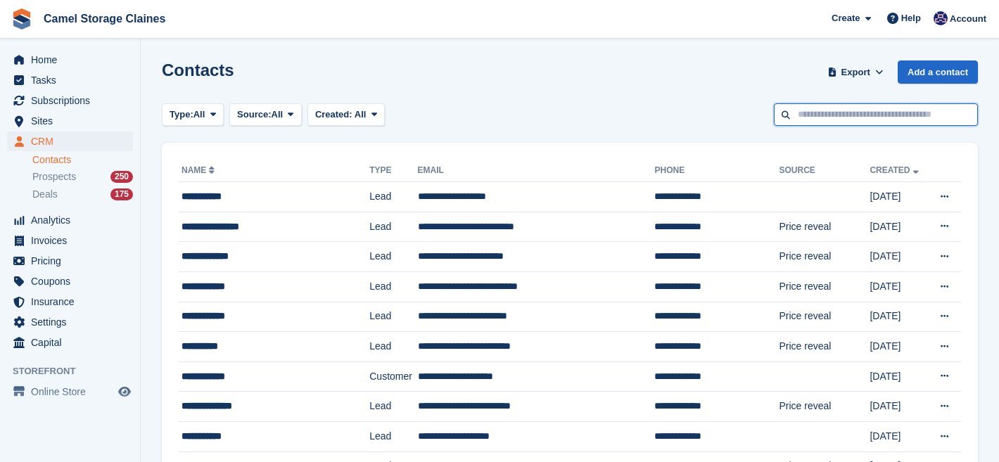
click at [813, 115] on input "text" at bounding box center [876, 114] width 204 height 23
type input "******"
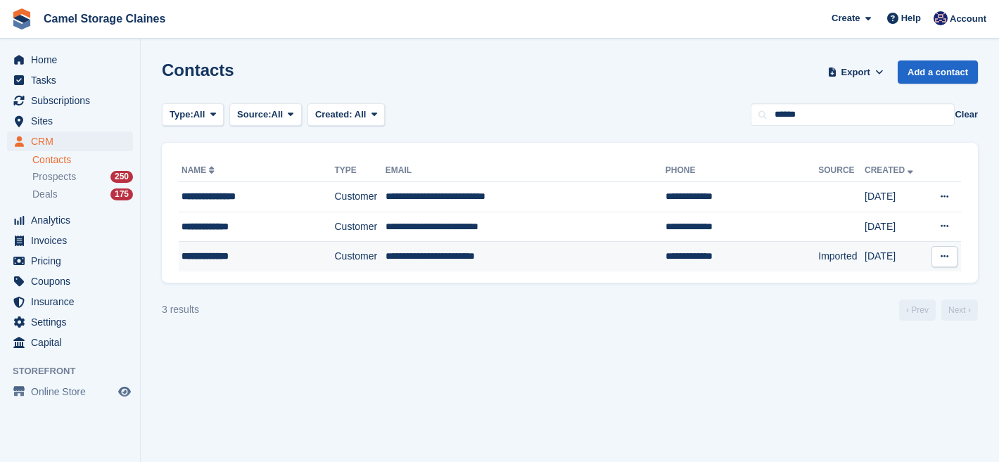
click at [334, 248] on td "Customer" at bounding box center [359, 257] width 51 height 30
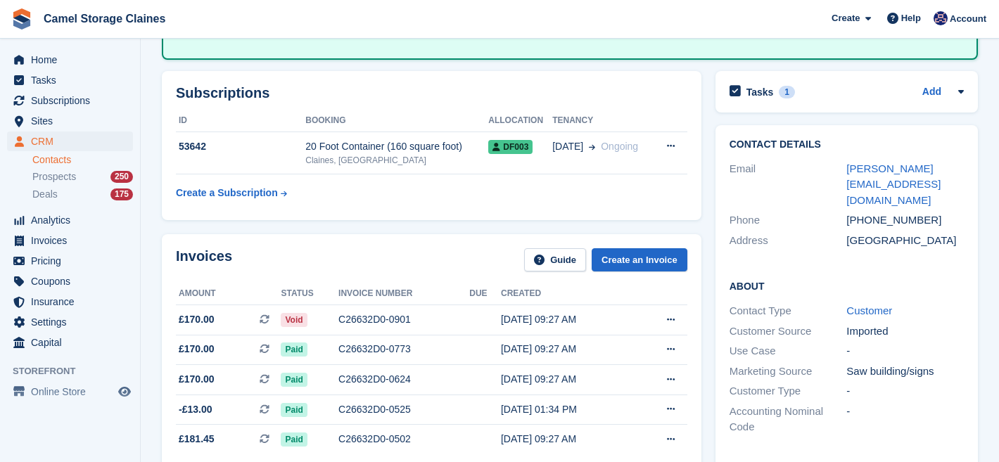
scroll to position [113, 0]
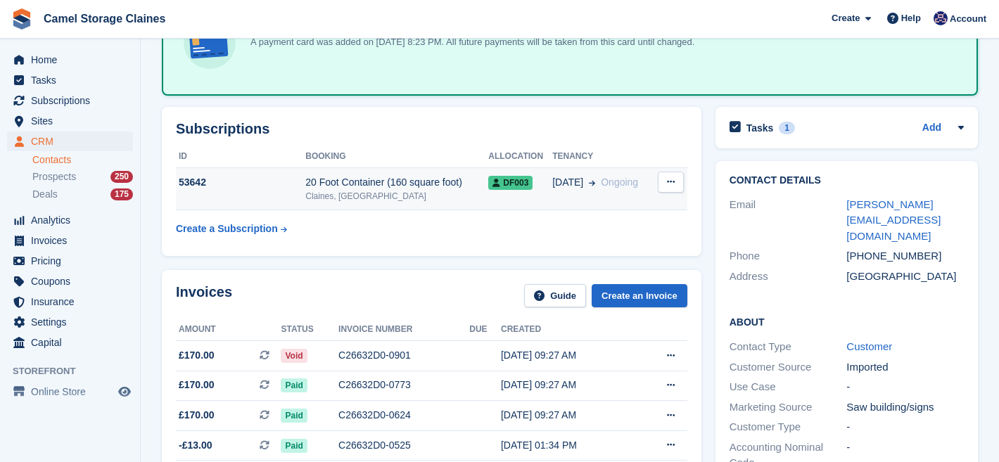
click at [288, 182] on div "53642" at bounding box center [240, 182] width 129 height 15
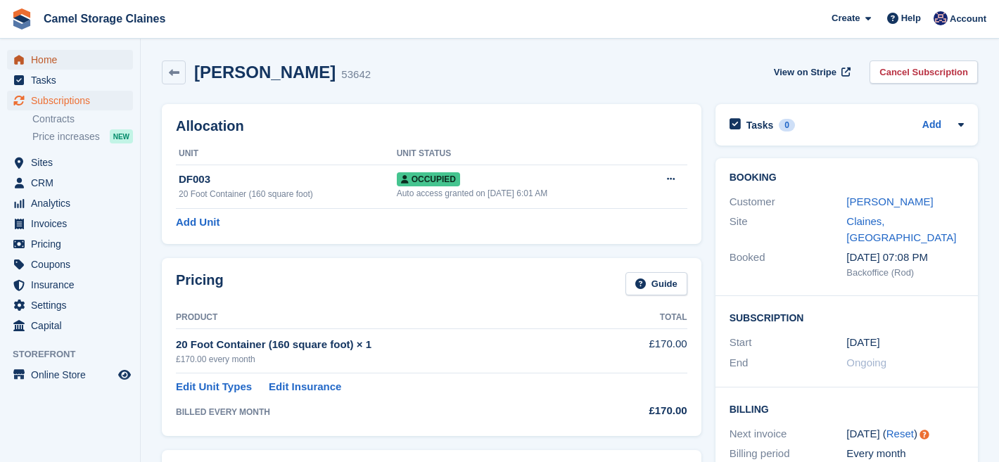
click at [59, 61] on span "Home" at bounding box center [73, 60] width 84 height 20
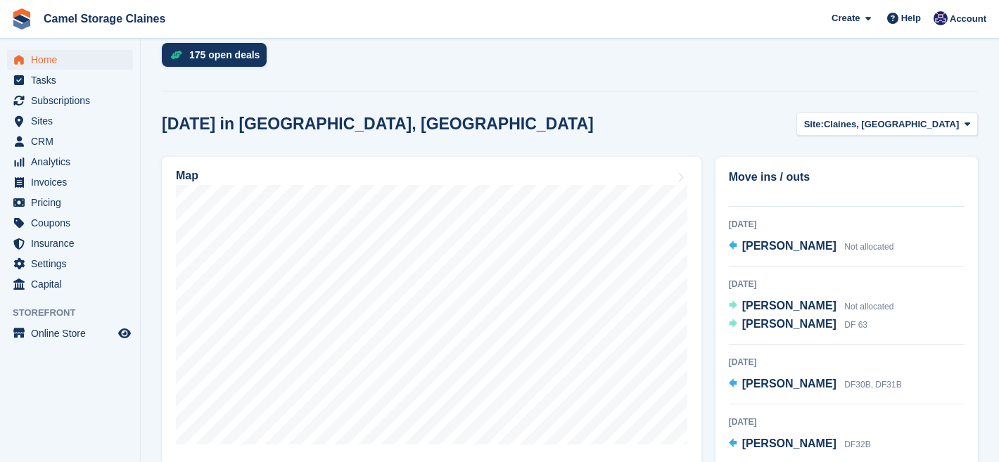
scroll to position [231, 0]
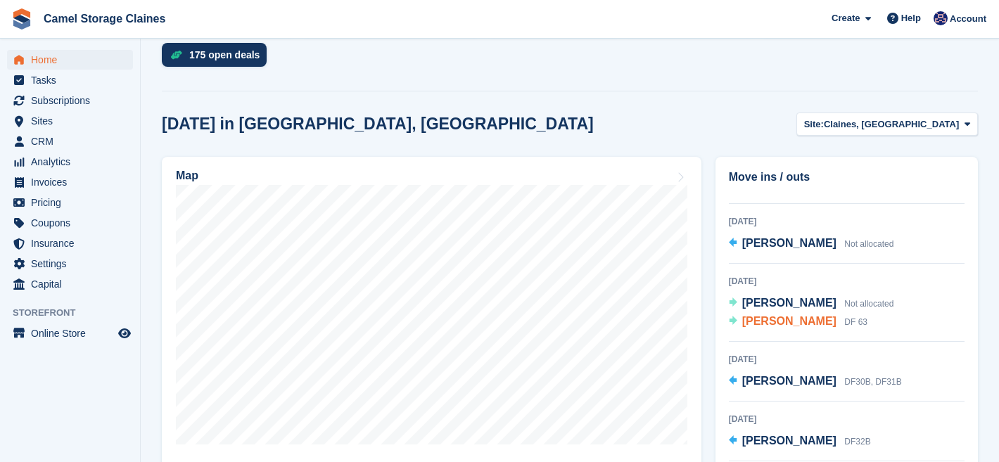
click at [761, 318] on span "[PERSON_NAME]" at bounding box center [789, 321] width 94 height 12
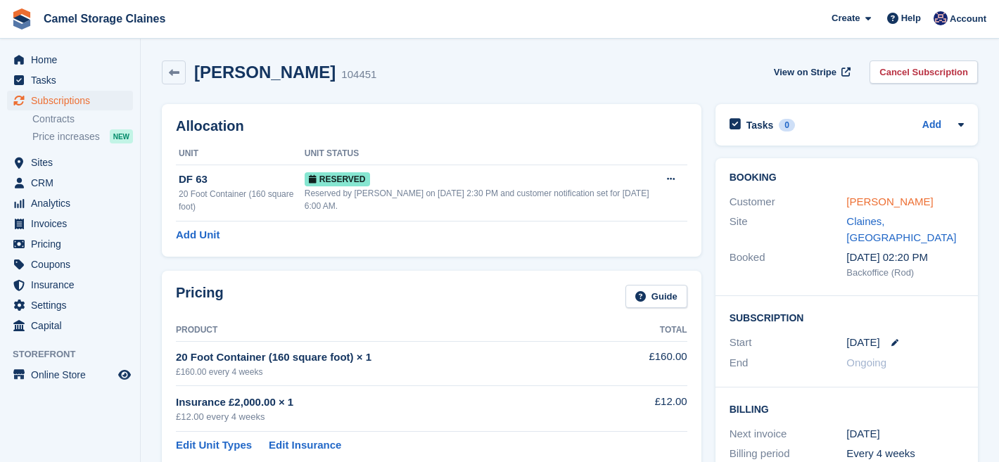
click at [867, 198] on link "[PERSON_NAME]" at bounding box center [889, 202] width 87 height 12
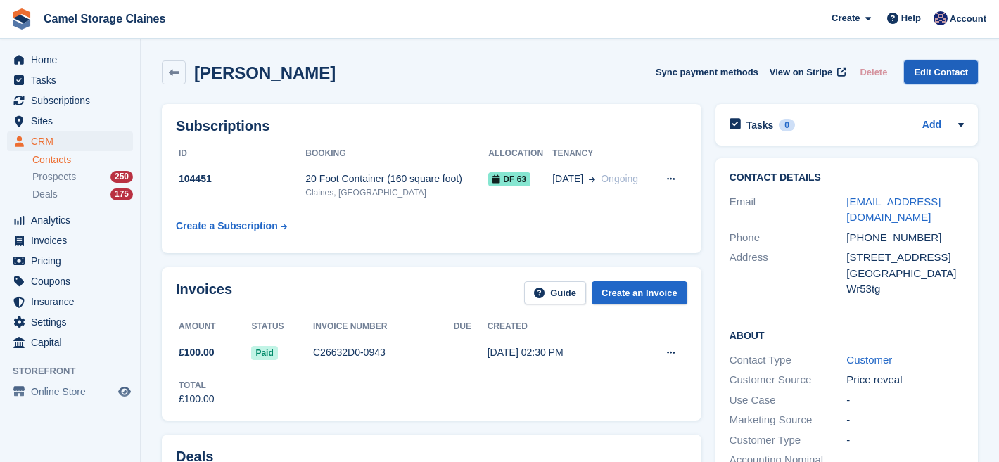
click at [922, 70] on link "Edit Contact" at bounding box center [941, 72] width 74 height 23
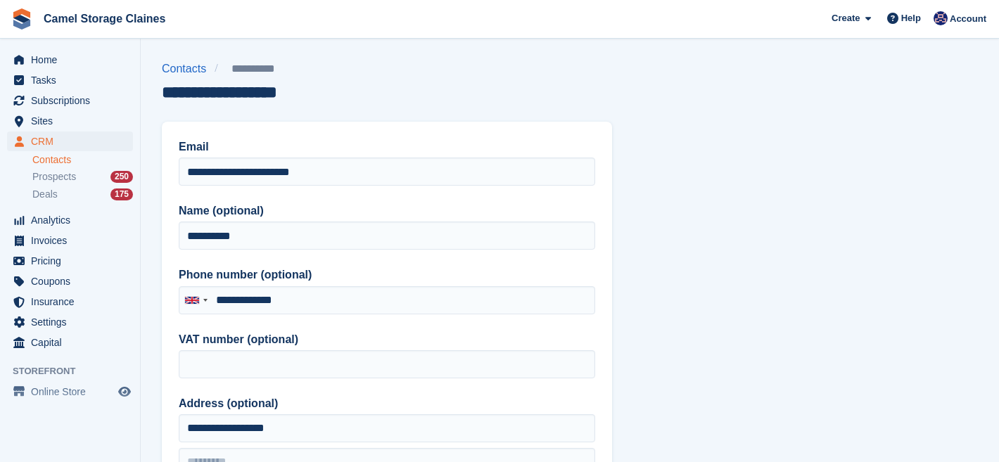
type input "**********"
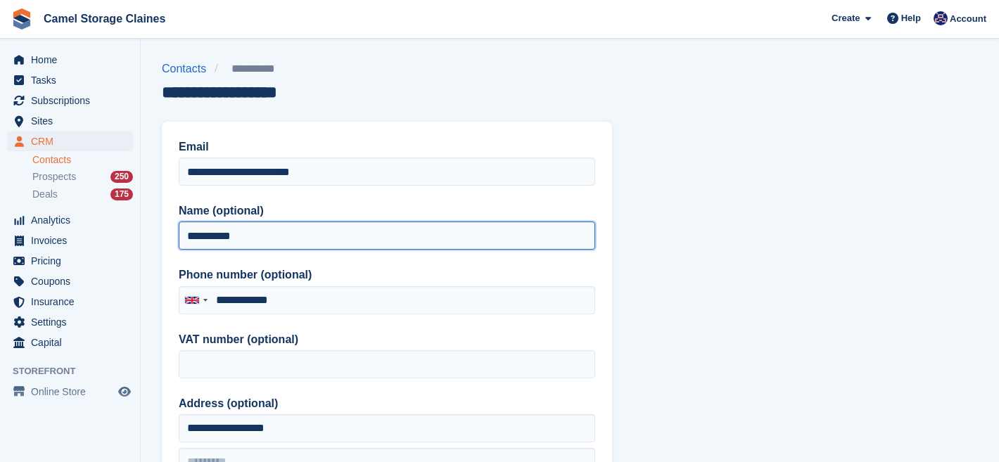
click at [220, 236] on input "**********" at bounding box center [387, 236] width 417 height 28
type input "**********"
